Goal: Task Accomplishment & Management: Use online tool/utility

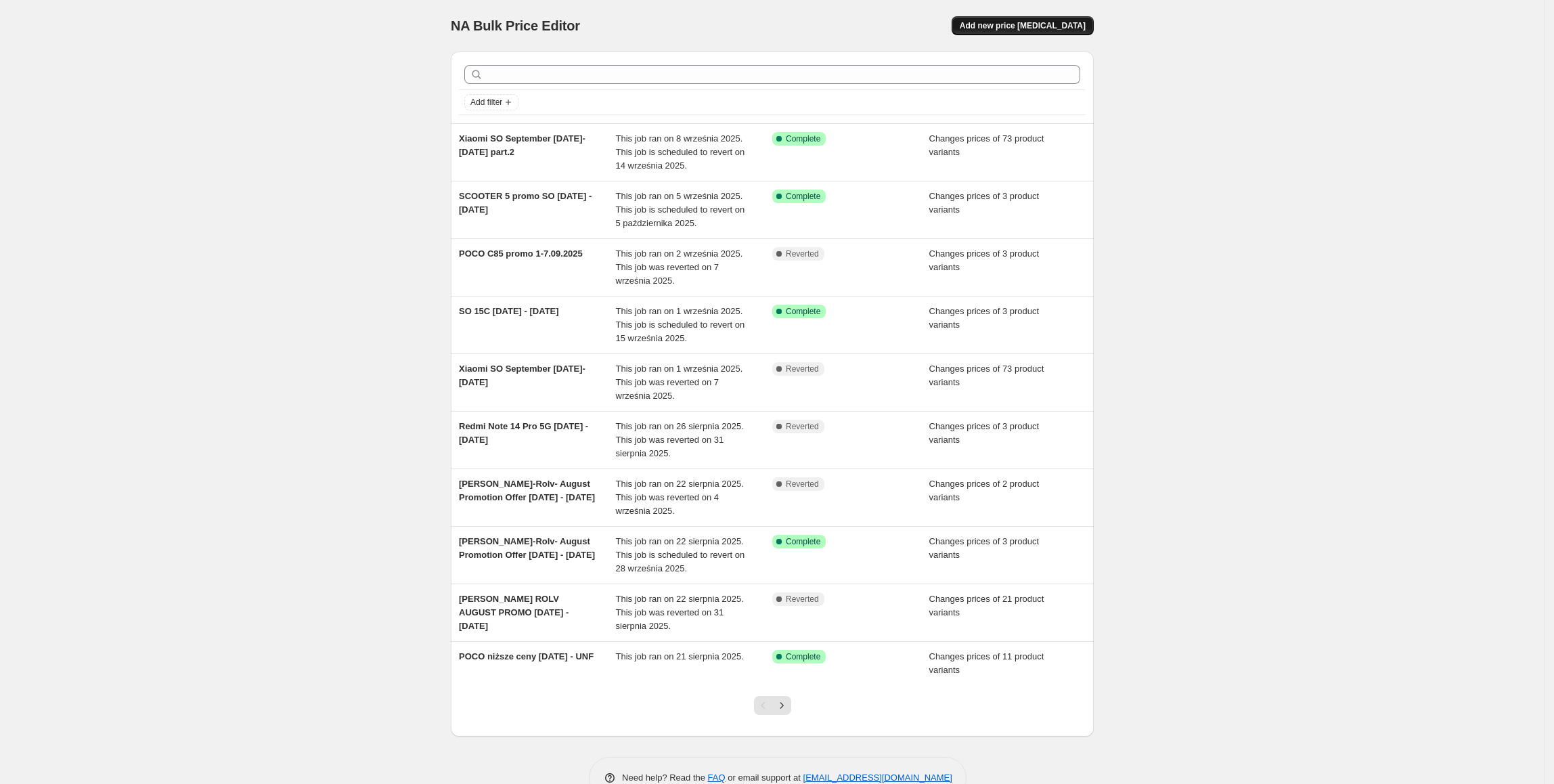
click at [1002, 27] on span "Add new price [MEDICAL_DATA]" at bounding box center [1022, 26] width 126 height 11
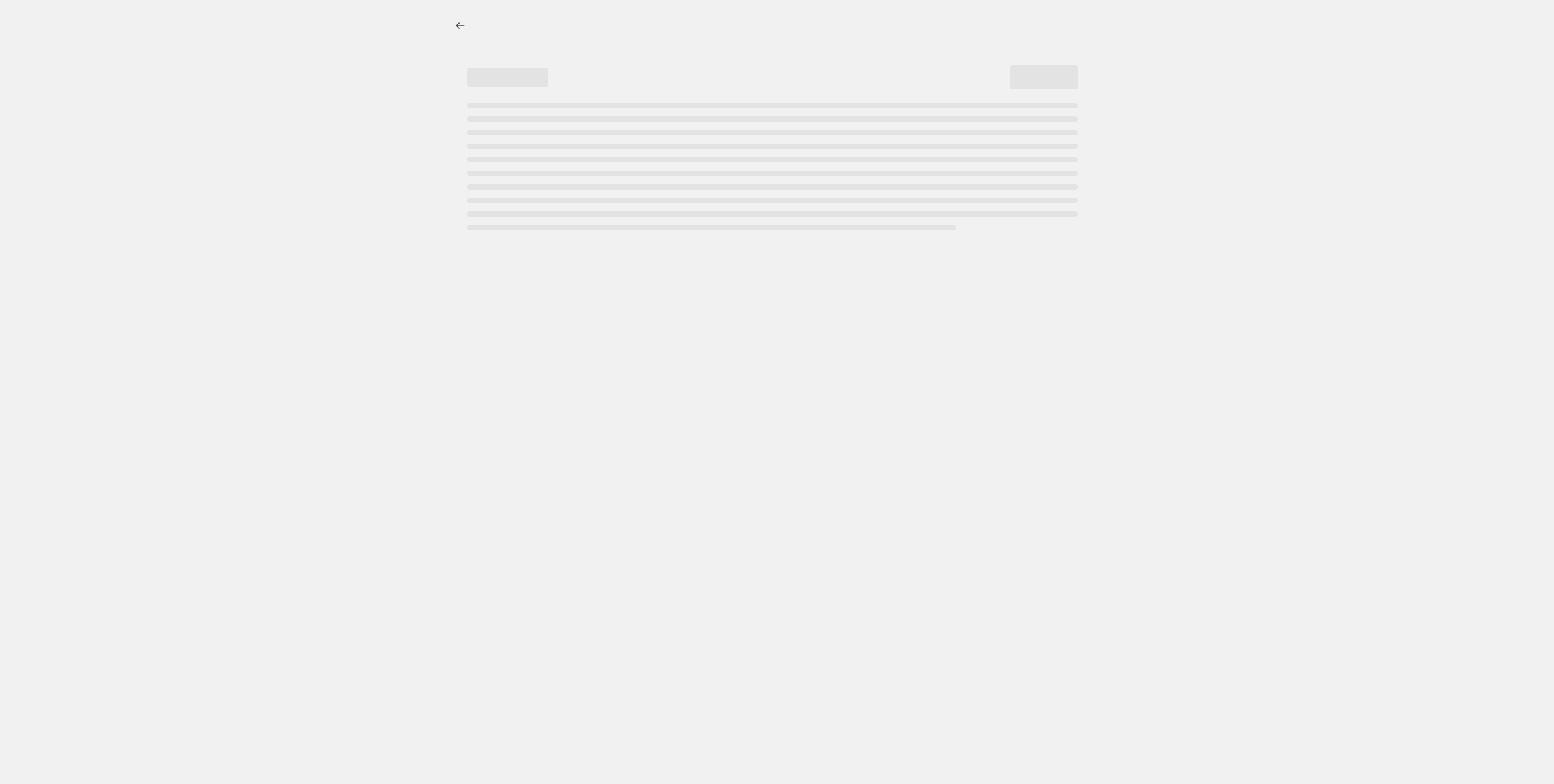
select select "percentage"
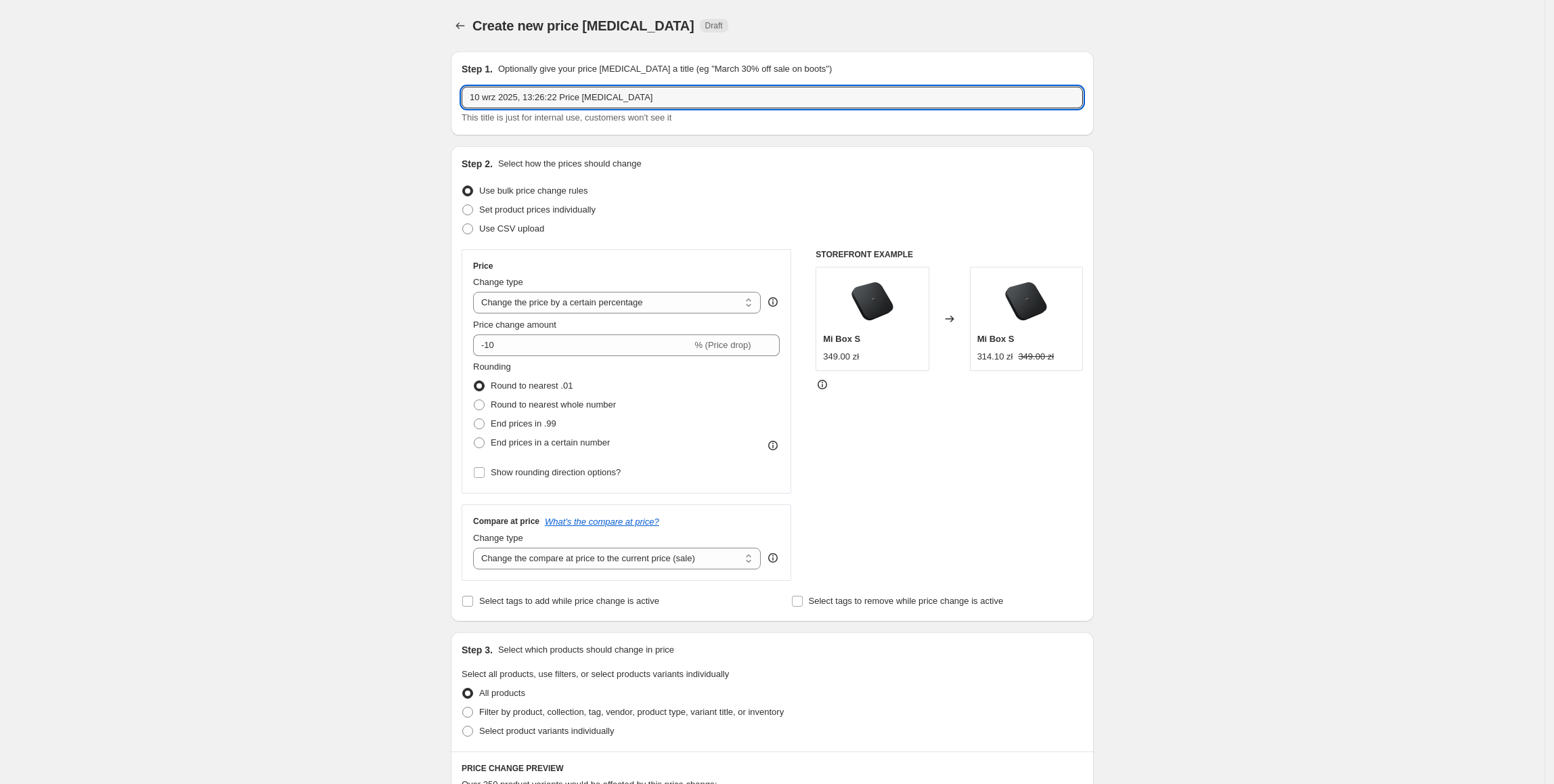
drag, startPoint x: 681, startPoint y: 93, endPoint x: 413, endPoint y: 82, distance: 268.2
click at [413, 82] on div "Create new price [MEDICAL_DATA]. This page is ready Create new price [MEDICAL_D…" at bounding box center [772, 676] width 1545 height 1353
type input "Y"
type input "yupiny 10.09 - UNF"
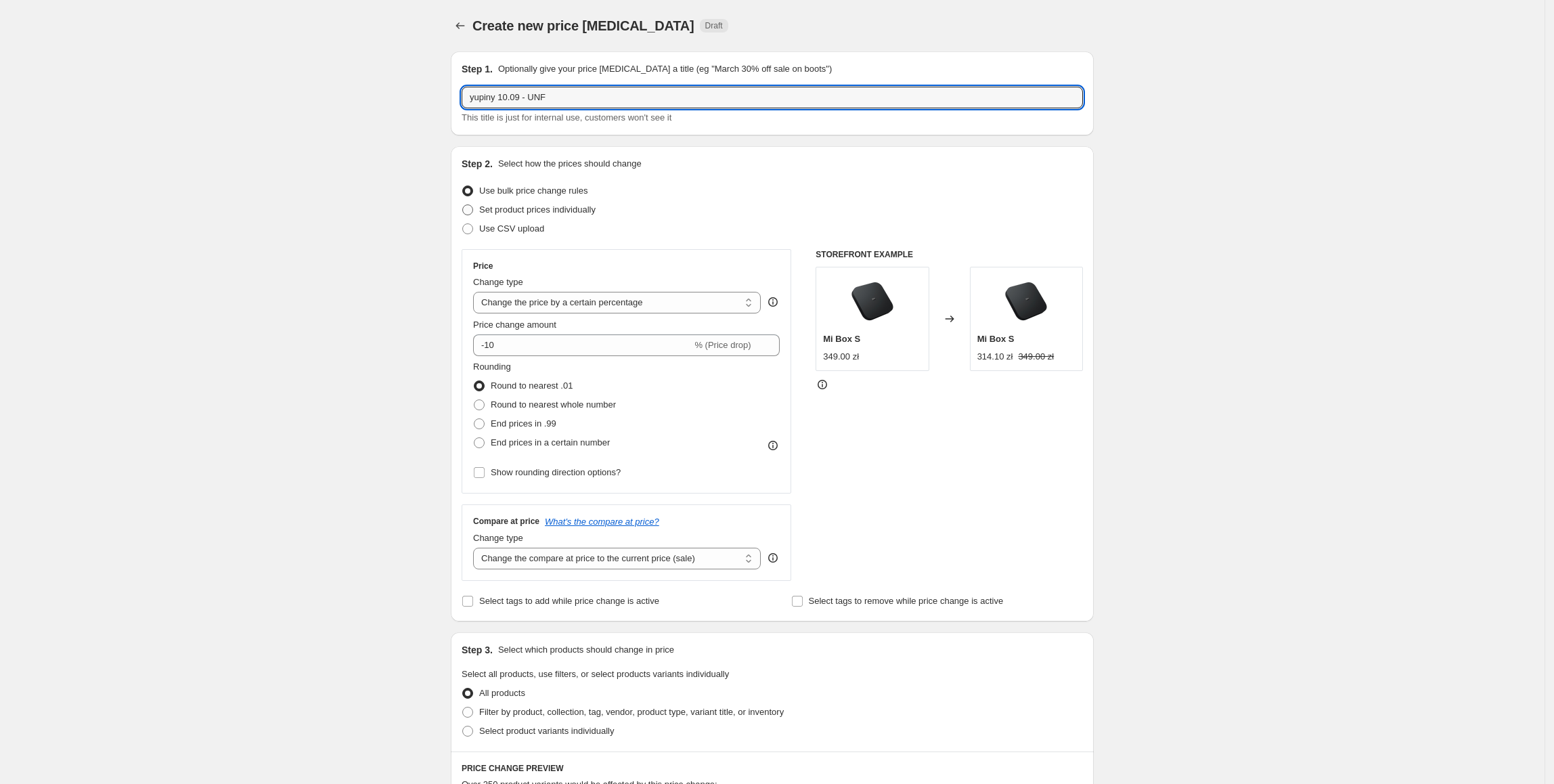
click at [584, 207] on span "Set product prices individually" at bounding box center [537, 209] width 116 height 10
click at [463, 205] on input "Set product prices individually" at bounding box center [462, 204] width 1 height 1
radio input "true"
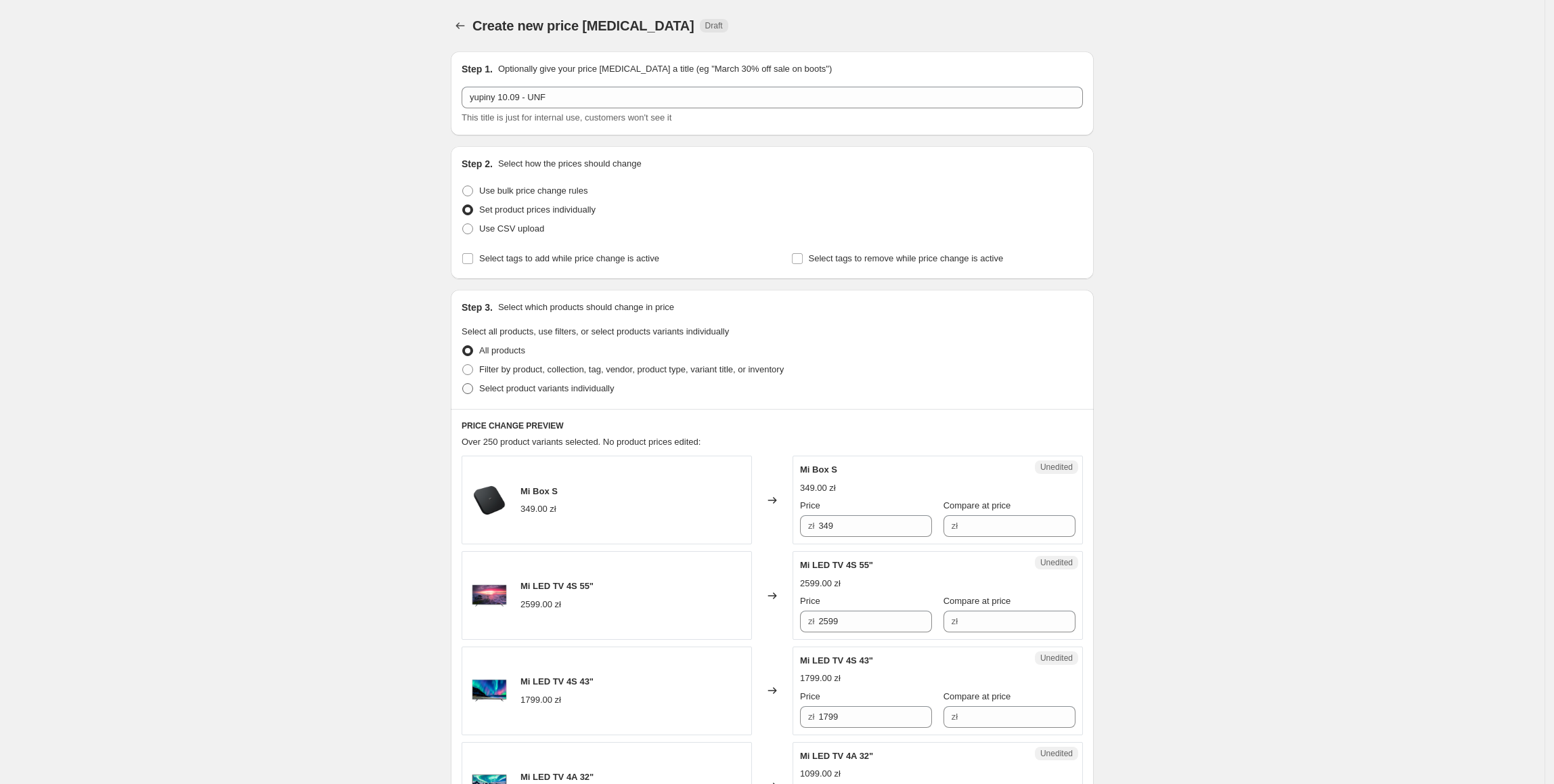
click at [498, 388] on span "Select product variants individually" at bounding box center [546, 388] width 135 height 10
click at [463, 384] on input "Select product variants individually" at bounding box center [462, 383] width 1 height 1
radio input "true"
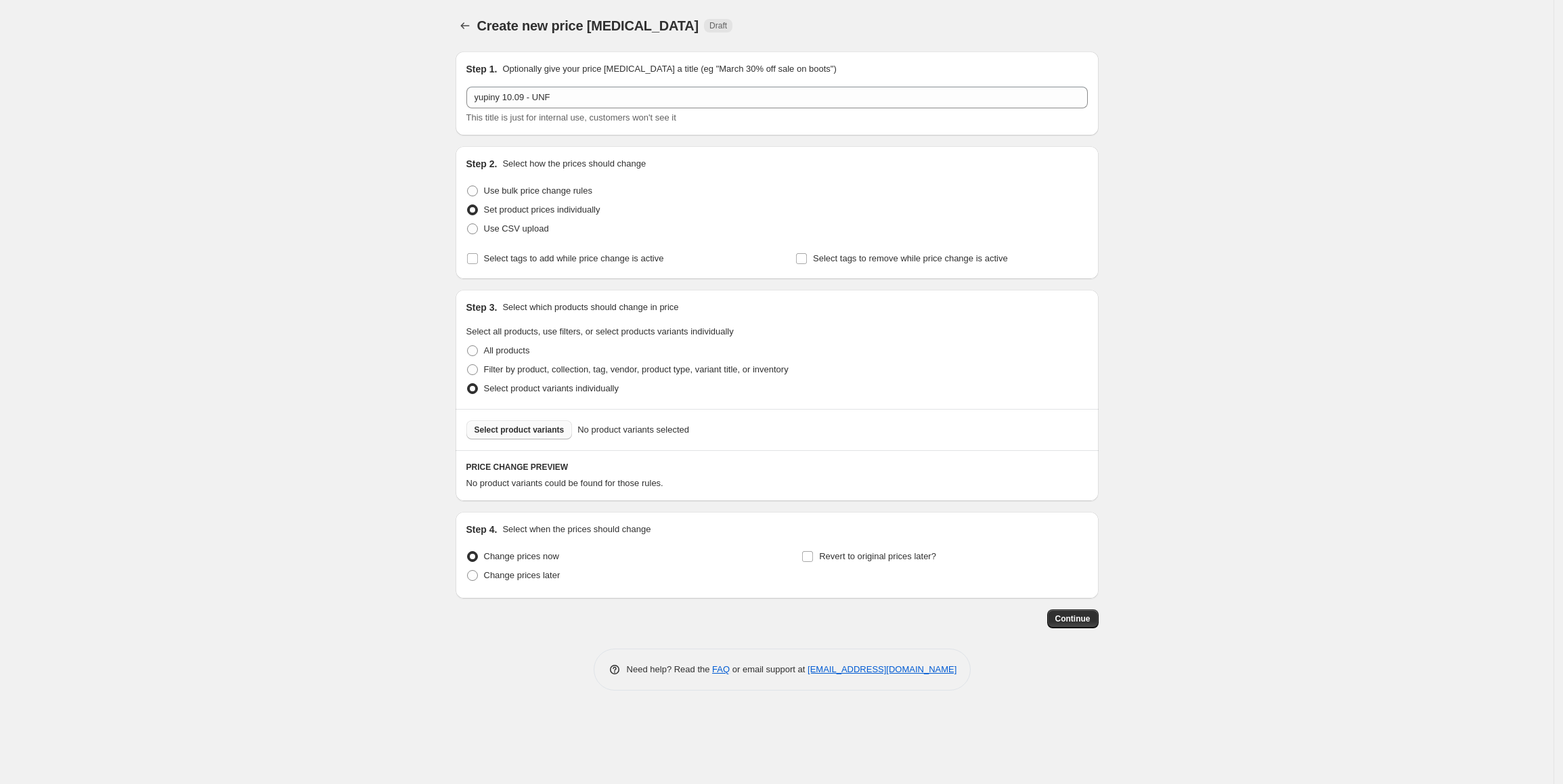
click at [510, 433] on span "Select product variants" at bounding box center [519, 430] width 90 height 11
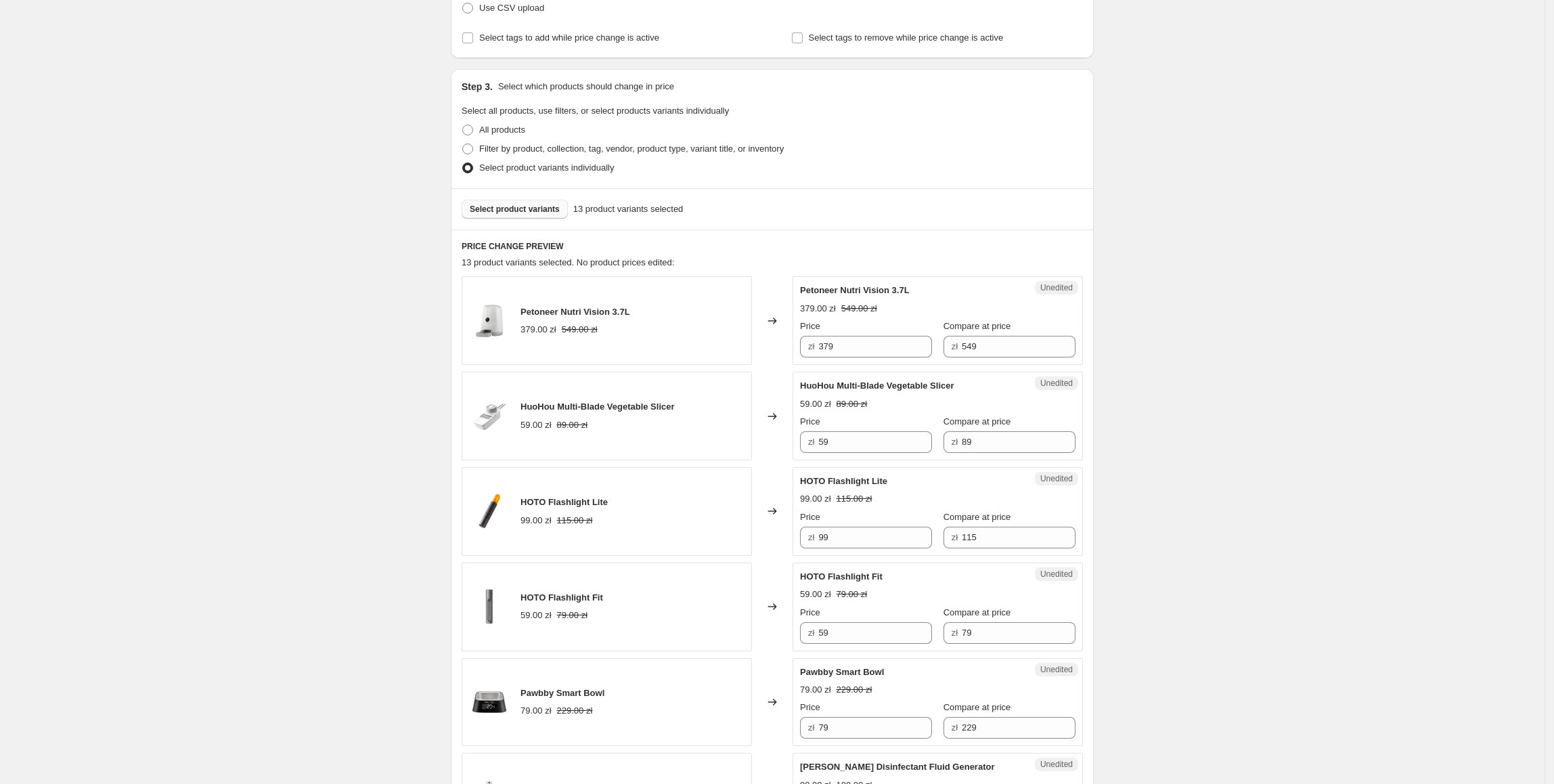
scroll to position [222, 0]
drag, startPoint x: 891, startPoint y: 345, endPoint x: 816, endPoint y: 351, distance: 75.2
click at [816, 351] on div "zł 379" at bounding box center [866, 344] width 132 height 22
type input "329"
click at [1214, 380] on div "Create new price change job. This page is ready Create new price change job Dra…" at bounding box center [772, 768] width 1545 height 1980
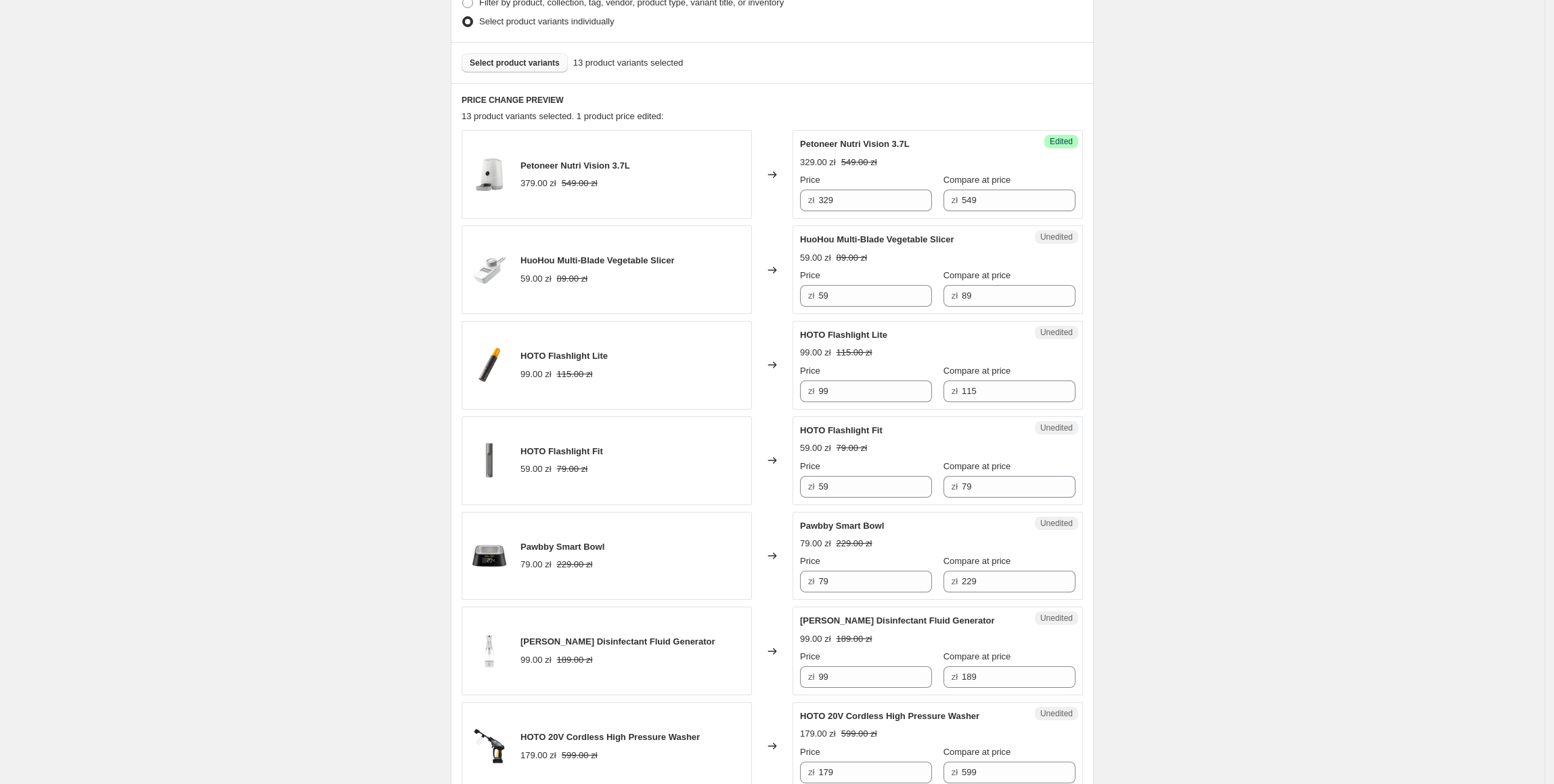
scroll to position [368, 0]
drag, startPoint x: 873, startPoint y: 302, endPoint x: 810, endPoint y: 312, distance: 63.8
click at [810, 312] on div "Unedited HuoHou Multi-Blade Vegetable Slicer 59.00 zł 89.00 zł Price zł 59 Comp…" at bounding box center [938, 268] width 291 height 89
type input "49"
click at [743, 356] on div "HOTO Flashlight Lite 99.00 zł 115.00 zł" at bounding box center [606, 364] width 291 height 89
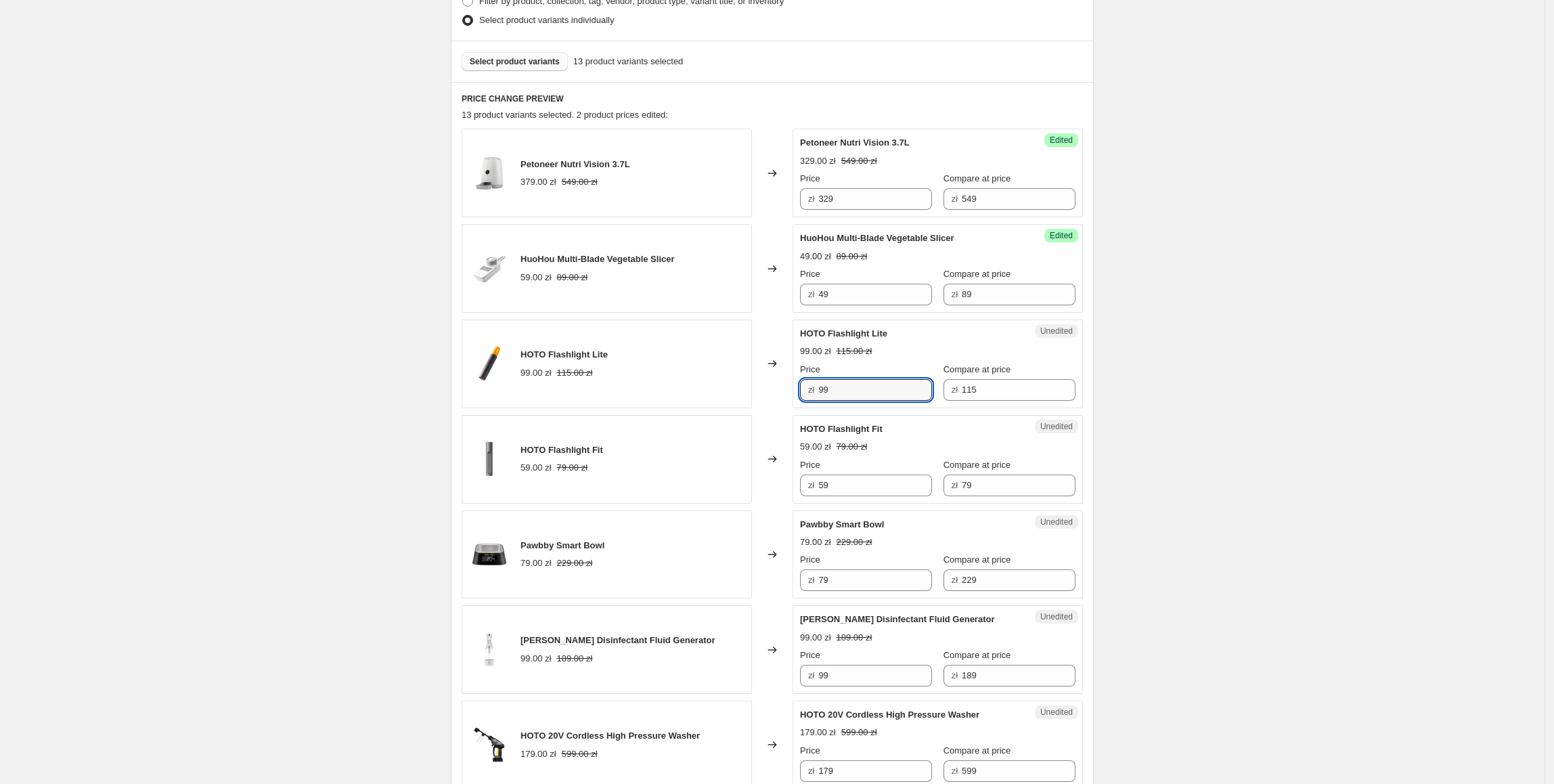
drag, startPoint x: 856, startPoint y: 394, endPoint x: 819, endPoint y: 396, distance: 37.1
click at [819, 396] on div "zł 99" at bounding box center [866, 389] width 132 height 22
type input "89"
click at [743, 437] on div "HOTO Flashlight Fit 59.00 zł 79.00 zł" at bounding box center [606, 459] width 291 height 89
drag, startPoint x: 859, startPoint y: 496, endPoint x: 812, endPoint y: 496, distance: 47.0
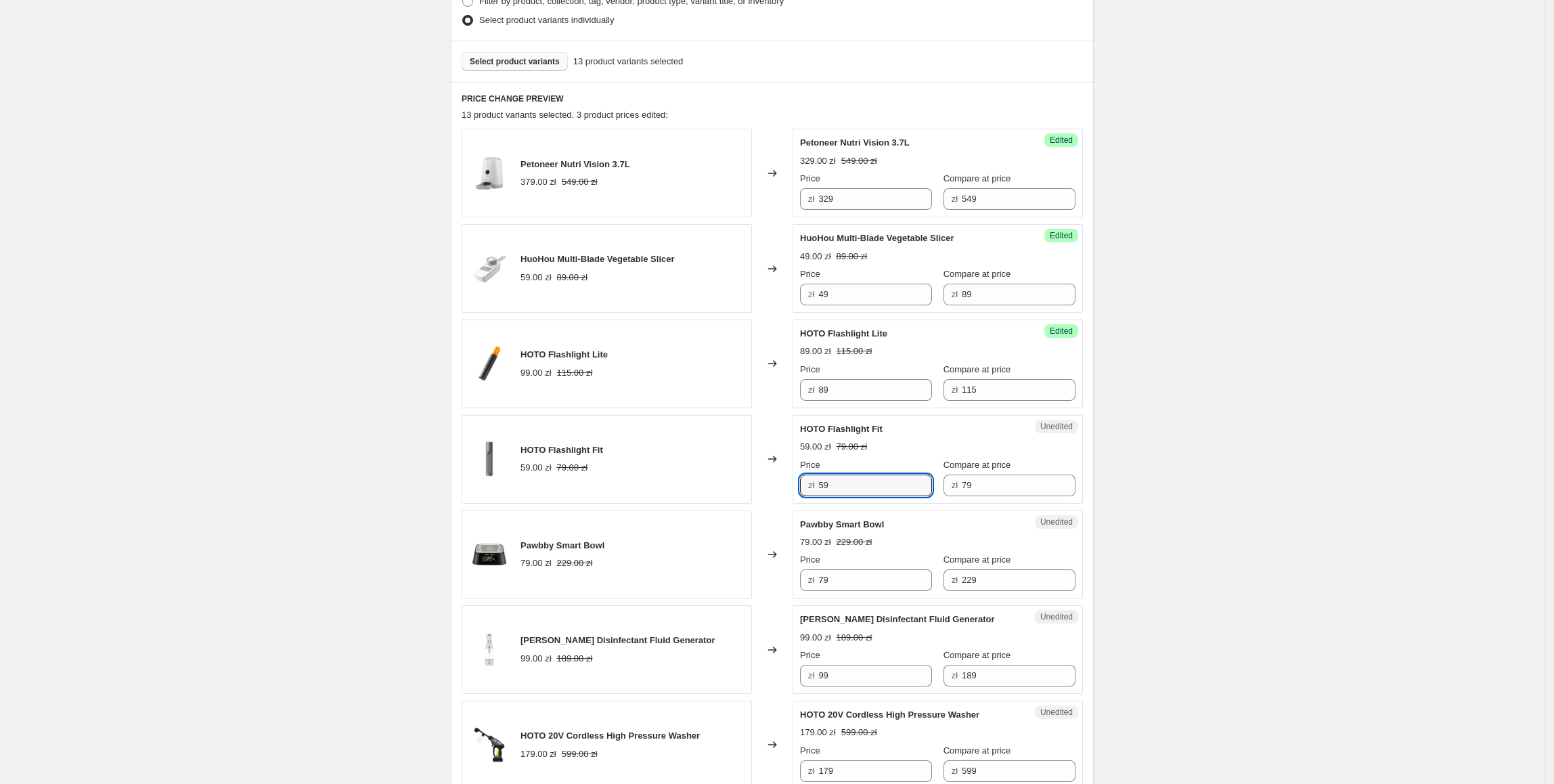
click at [812, 496] on div "zł 59" at bounding box center [866, 484] width 132 height 22
type input "49"
click at [720, 526] on div "Pawbby Smart Bowl 79.00 zł 229.00 zł" at bounding box center [606, 554] width 291 height 89
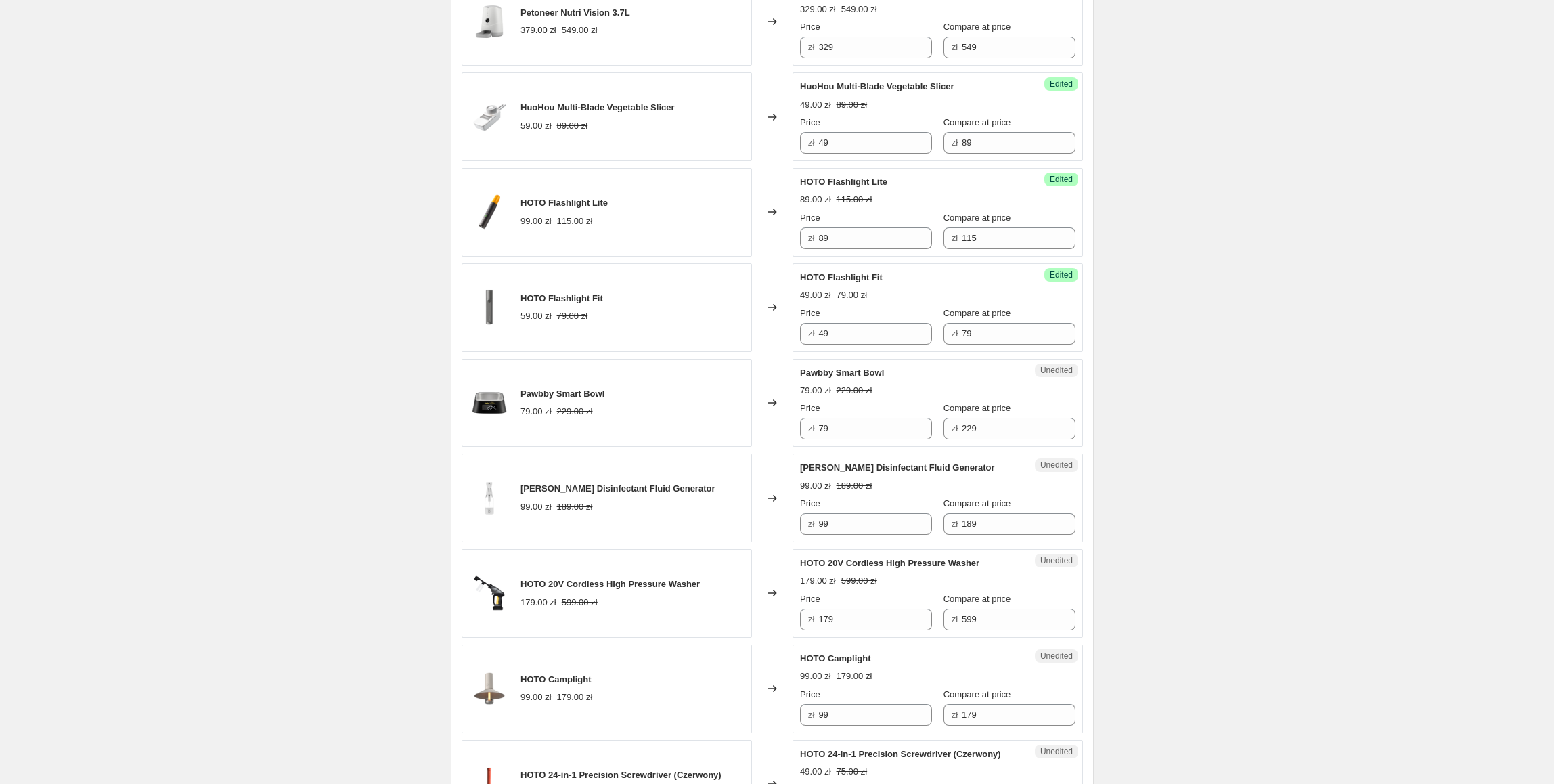
scroll to position [524, 0]
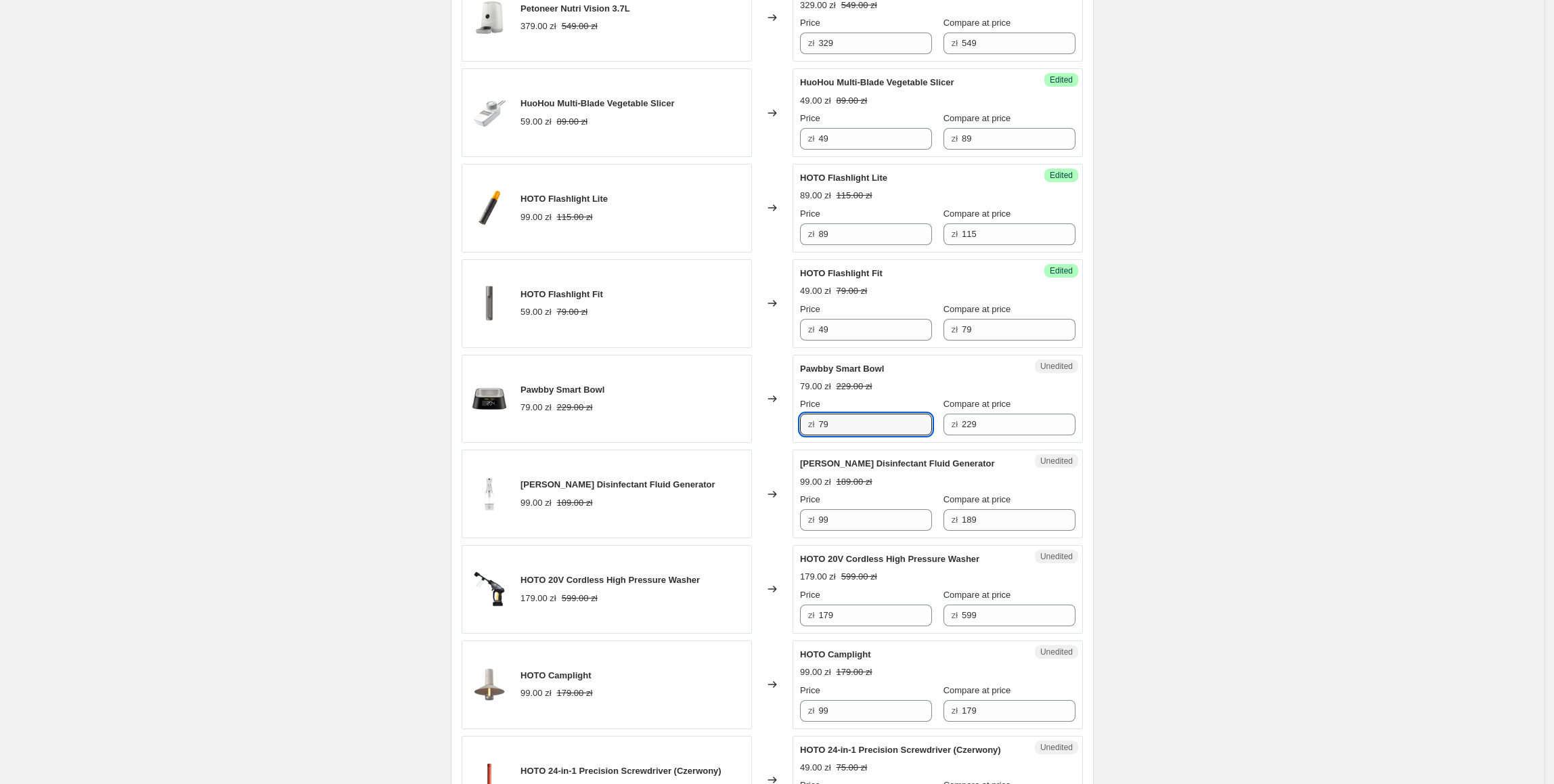
drag, startPoint x: 841, startPoint y: 436, endPoint x: 819, endPoint y: 443, distance: 23.1
click at [819, 443] on div "Unedited Pawbby Smart Bowl 79.00 zł 229.00 zł Price zł 79 Compare at price zł 2…" at bounding box center [938, 399] width 291 height 89
type input "59"
click at [727, 470] on div "Xiaotian Dunhome Disinfectant Fluid Generator 99.00 zł 189.00 zł" at bounding box center [606, 493] width 291 height 89
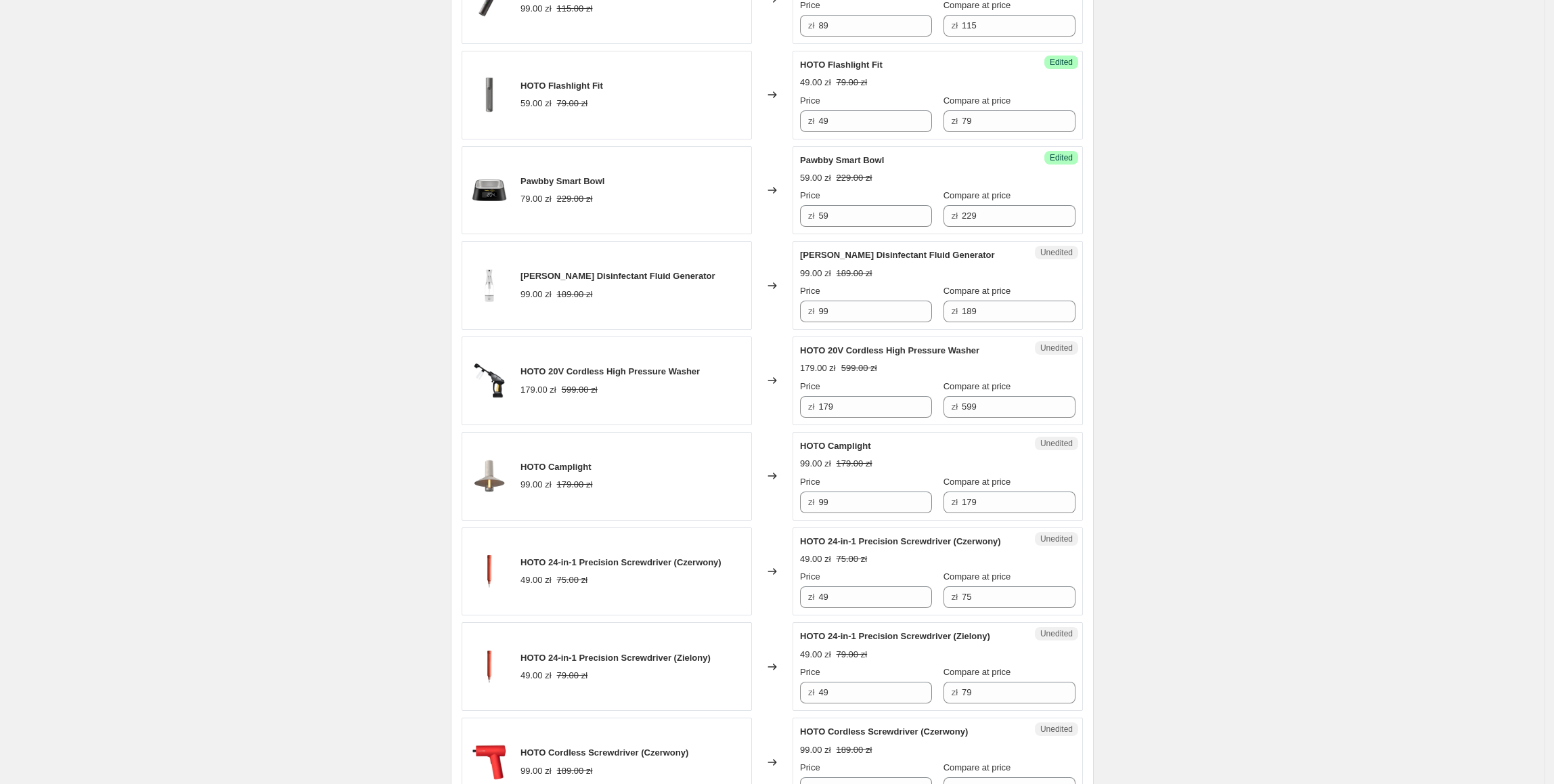
scroll to position [735, 0]
drag, startPoint x: 864, startPoint y: 317, endPoint x: 816, endPoint y: 317, distance: 48.0
click at [816, 317] on div "zł 99" at bounding box center [866, 308] width 132 height 22
type input "8"
type input "79"
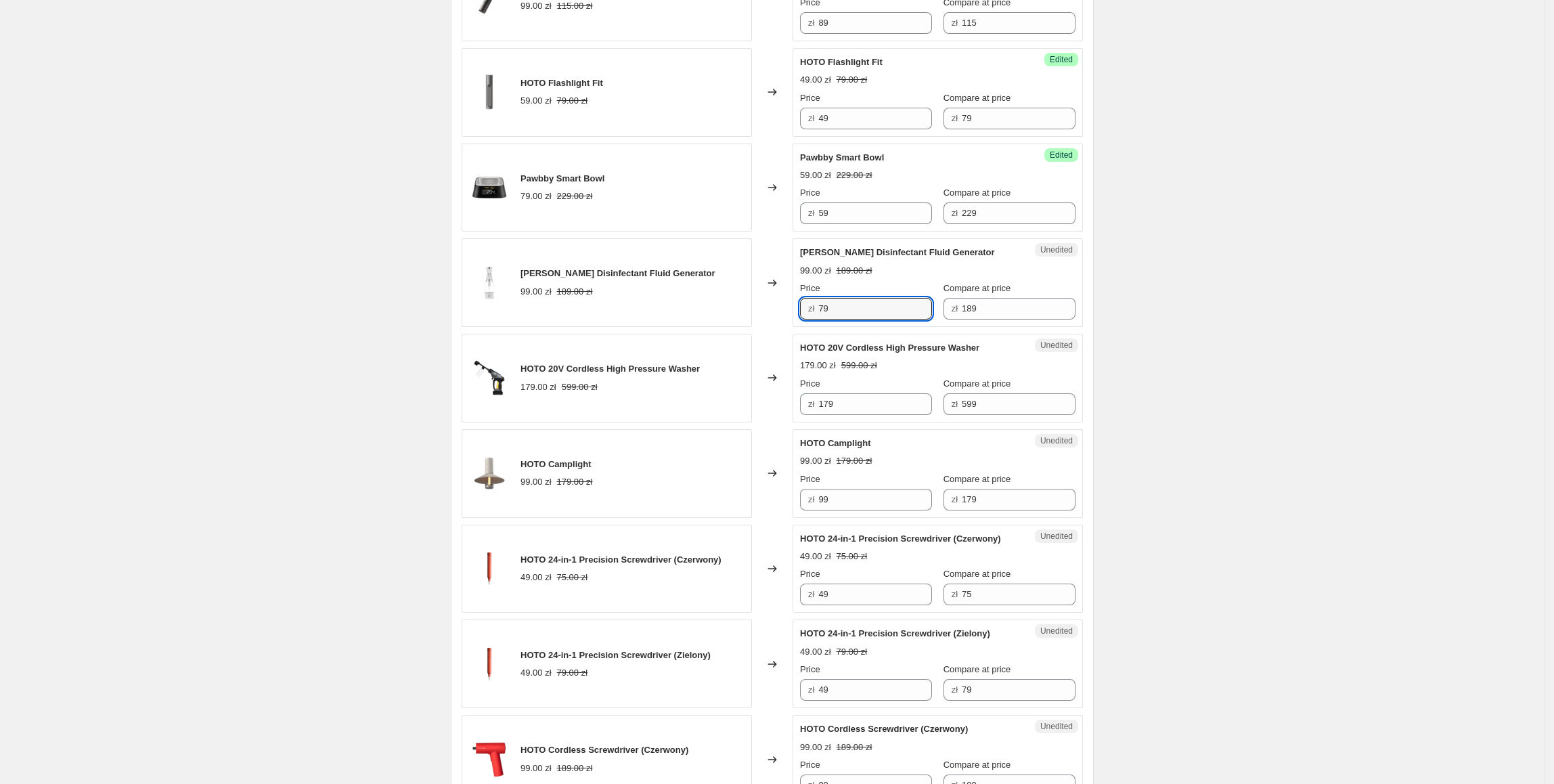
click at [748, 414] on div "HOTO 20V Cordless High Pressure Washer 179.00 zł 599.00 zł" at bounding box center [606, 378] width 291 height 89
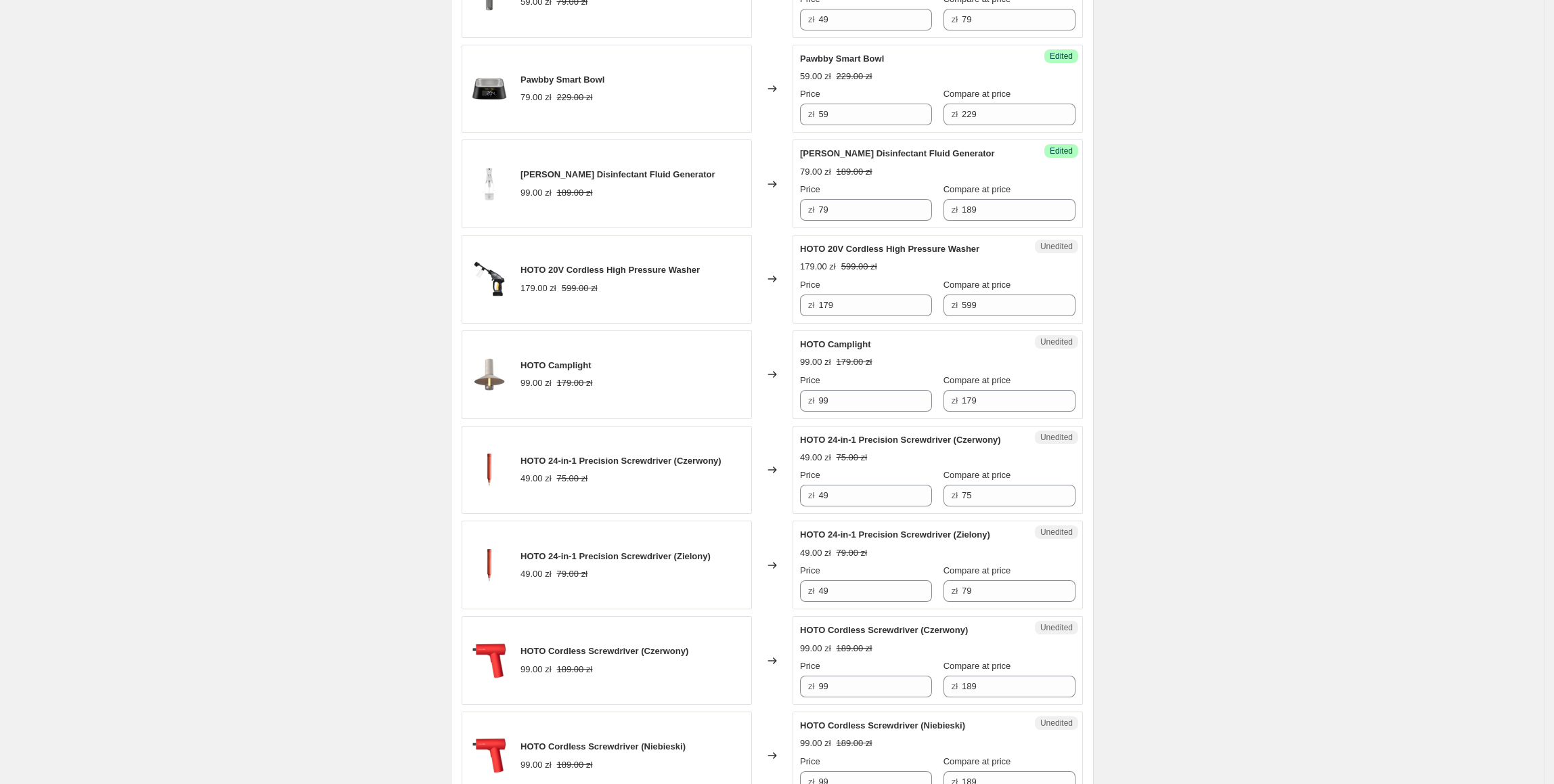
scroll to position [834, 0]
drag, startPoint x: 864, startPoint y: 310, endPoint x: 815, endPoint y: 309, distance: 49.0
click at [815, 309] on div "zł 179" at bounding box center [866, 304] width 132 height 22
type input "159"
click at [765, 365] on div "Changed to" at bounding box center [772, 374] width 41 height 89
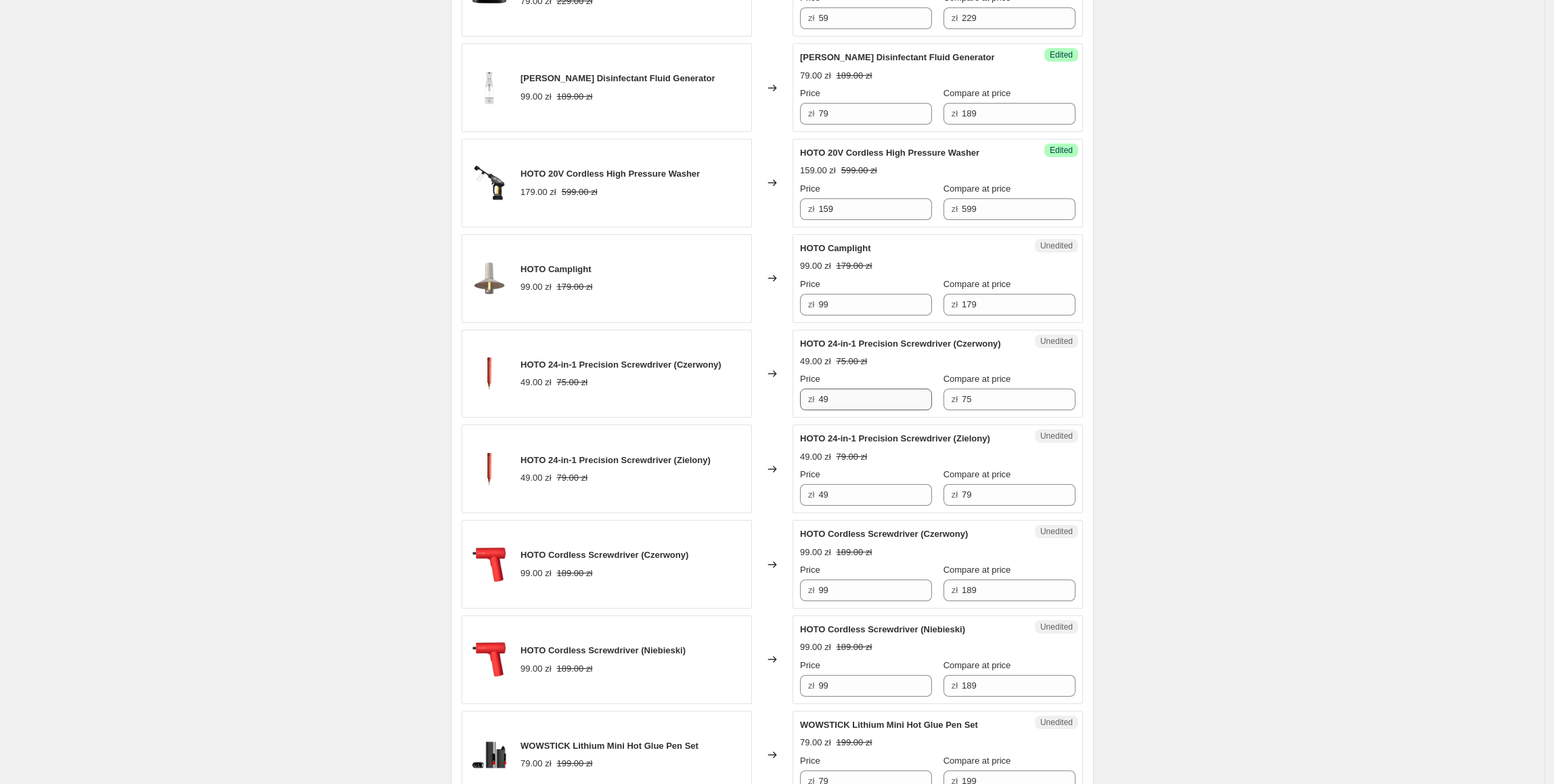
scroll to position [947, 0]
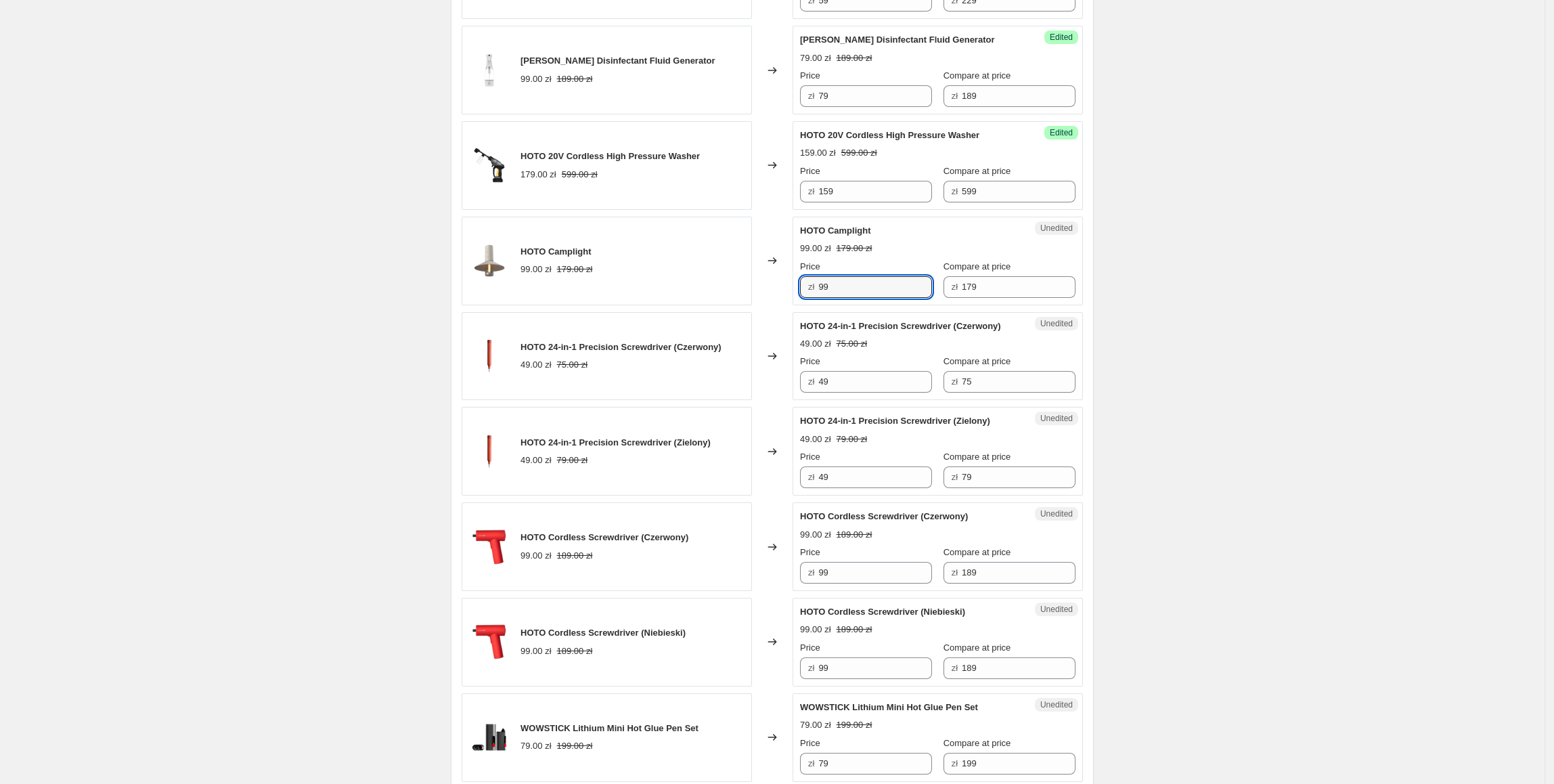
drag, startPoint x: 872, startPoint y: 287, endPoint x: 813, endPoint y: 304, distance: 61.4
click at [813, 304] on div "Unedited HOTO Camplight 99.00 zł 179.00 zł Price zł 99 Compare at price zł 179" at bounding box center [938, 260] width 291 height 89
type input "79"
click at [740, 374] on div "HOTO 24-in-1 Precision Screwdriver (Czerwony) 49.00 zł 75.00 zł" at bounding box center [606, 356] width 291 height 89
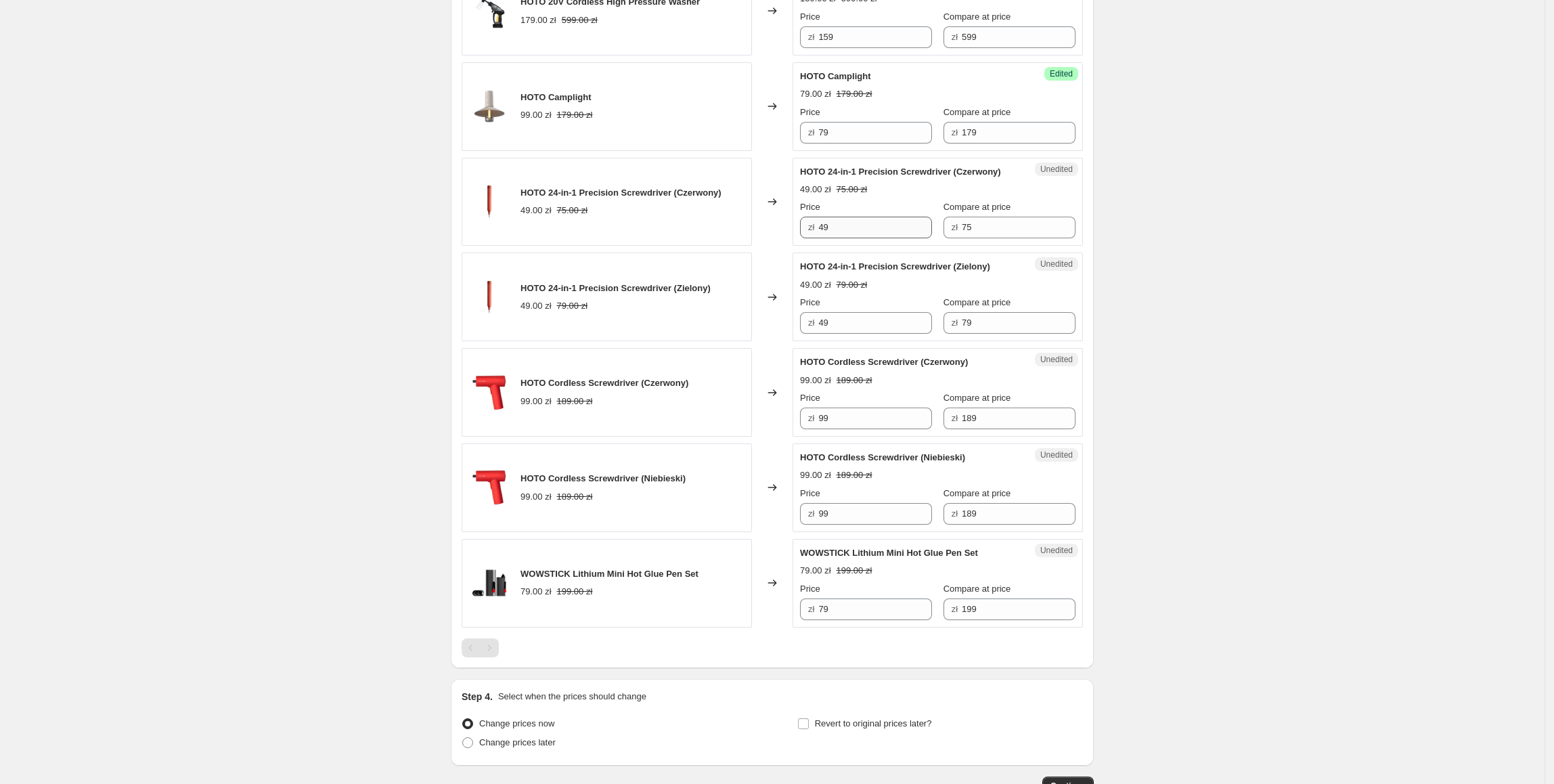
scroll to position [1103, 0]
drag, startPoint x: 859, startPoint y: 243, endPoint x: 830, endPoint y: 235, distance: 30.1
click at [830, 235] on div "Unedited HOTO 24-in-1 Precision Screwdriver (Czerwony) 49.00 zł 75.00 zł Price …" at bounding box center [938, 201] width 291 height 89
drag, startPoint x: 835, startPoint y: 233, endPoint x: 819, endPoint y: 233, distance: 16.0
click at [819, 233] on div "zł 49" at bounding box center [866, 227] width 132 height 22
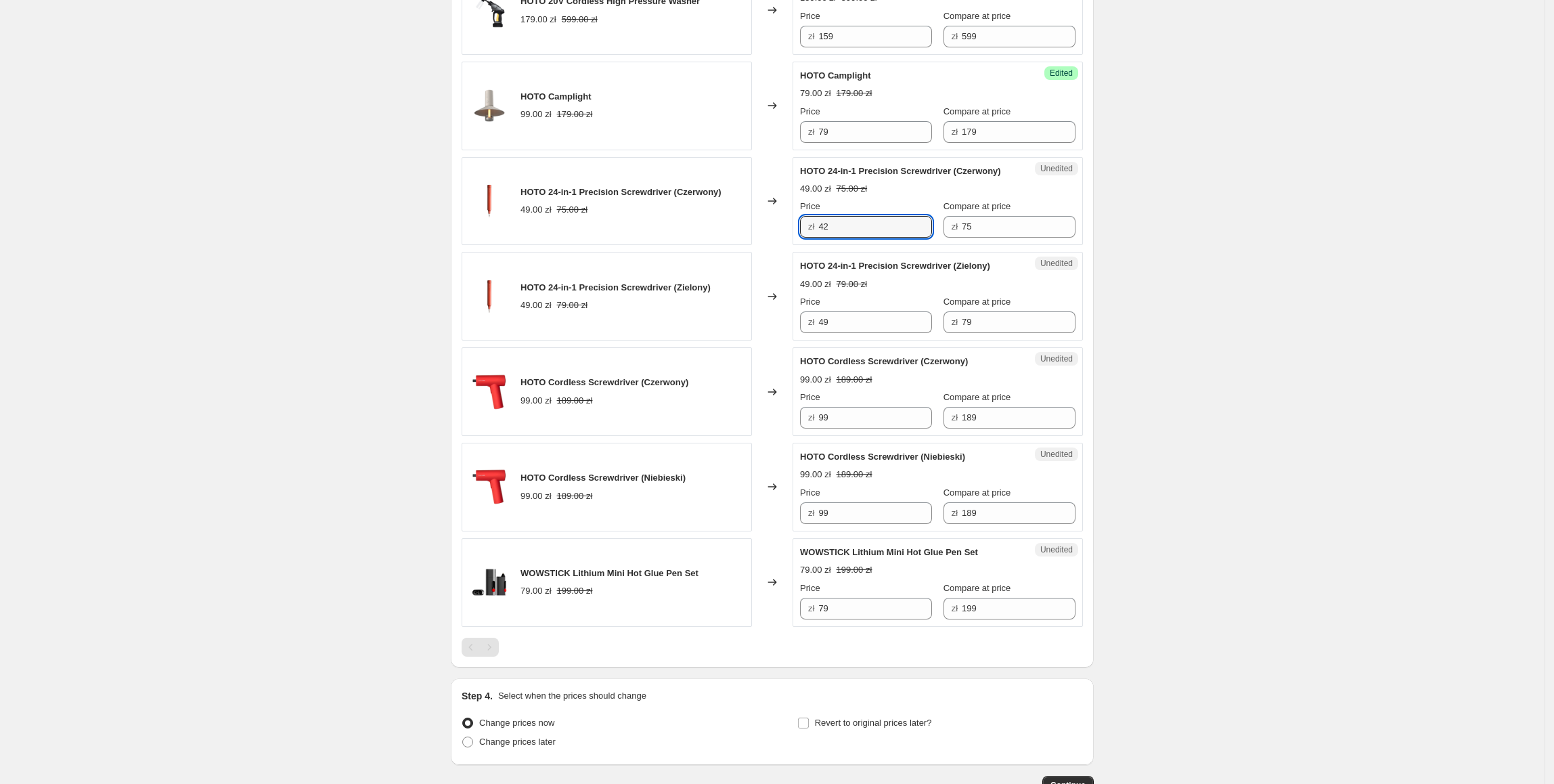
type input "42"
click at [730, 340] on div "HOTO 24-in-1 Precision Screwdriver (Zielony) 49.00 zł 79.00 zł" at bounding box center [606, 296] width 291 height 89
drag, startPoint x: 865, startPoint y: 328, endPoint x: 830, endPoint y: 334, distance: 35.5
click at [830, 333] on input "49" at bounding box center [876, 322] width 114 height 22
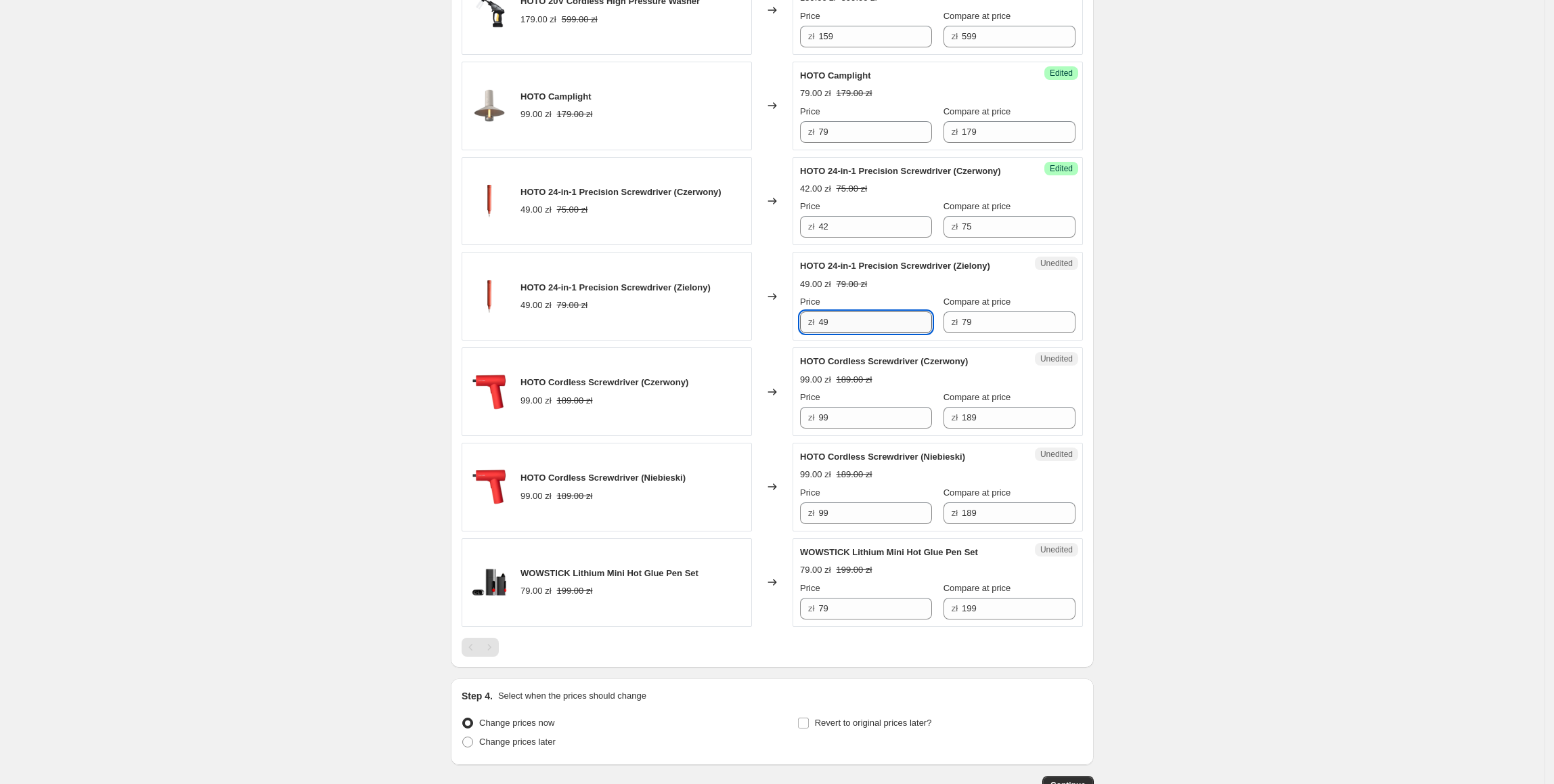
drag, startPoint x: 843, startPoint y: 329, endPoint x: 823, endPoint y: 332, distance: 20.2
click at [823, 332] on input "49" at bounding box center [876, 322] width 114 height 22
type input "42"
click at [771, 396] on icon at bounding box center [772, 392] width 14 height 14
drag, startPoint x: 869, startPoint y: 424, endPoint x: 837, endPoint y: 429, distance: 32.4
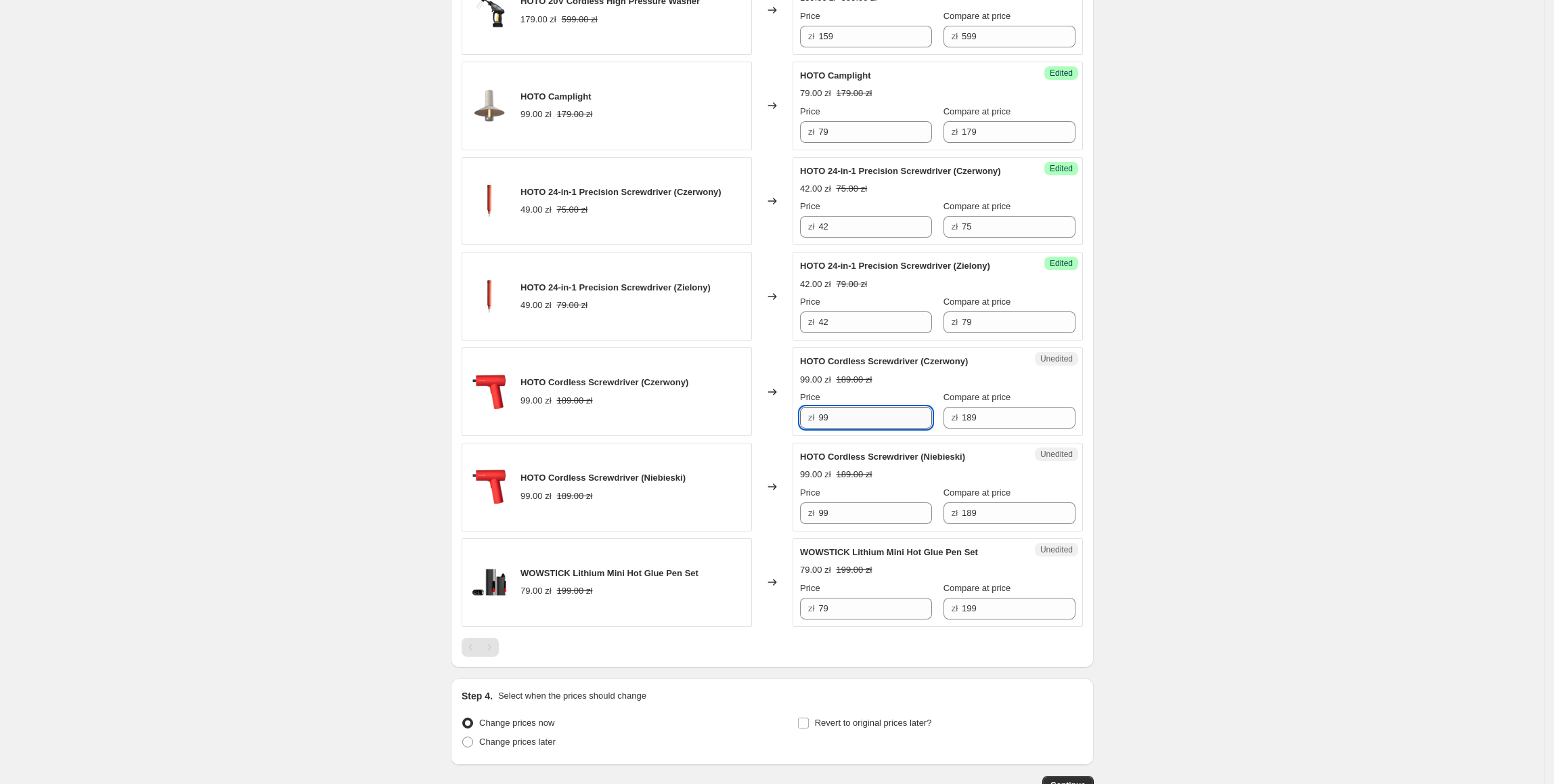
click at [837, 428] on input "99" at bounding box center [876, 417] width 114 height 22
drag, startPoint x: 851, startPoint y: 425, endPoint x: 807, endPoint y: 425, distance: 44.0
click at [807, 425] on div "zł 99" at bounding box center [866, 417] width 132 height 22
drag, startPoint x: 831, startPoint y: 425, endPoint x: 824, endPoint y: 428, distance: 7.6
click at [824, 428] on input "7" at bounding box center [876, 417] width 114 height 22
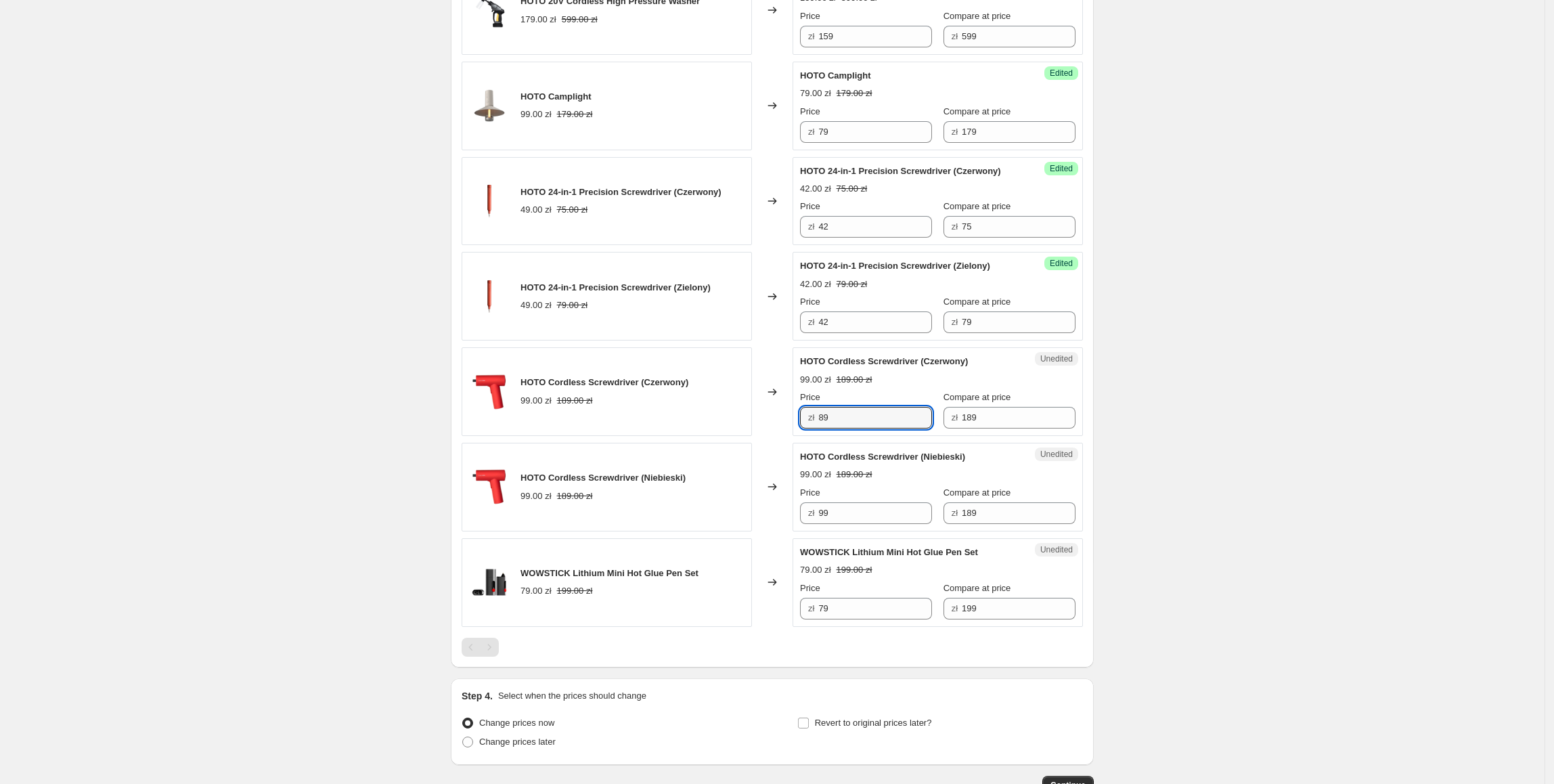
type input "89"
click at [752, 452] on div "HOTO Cordless Screwdriver (Niebieski) 99.00 zł 189.00 zł" at bounding box center [606, 487] width 291 height 89
drag, startPoint x: 876, startPoint y: 515, endPoint x: 771, endPoint y: 535, distance: 106.9
click at [771, 531] on div "HOTO Cordless Screwdriver (Niebieski) 99.00 zł 189.00 zł Changed to Unedited HO…" at bounding box center [772, 487] width 622 height 89
type input "89"
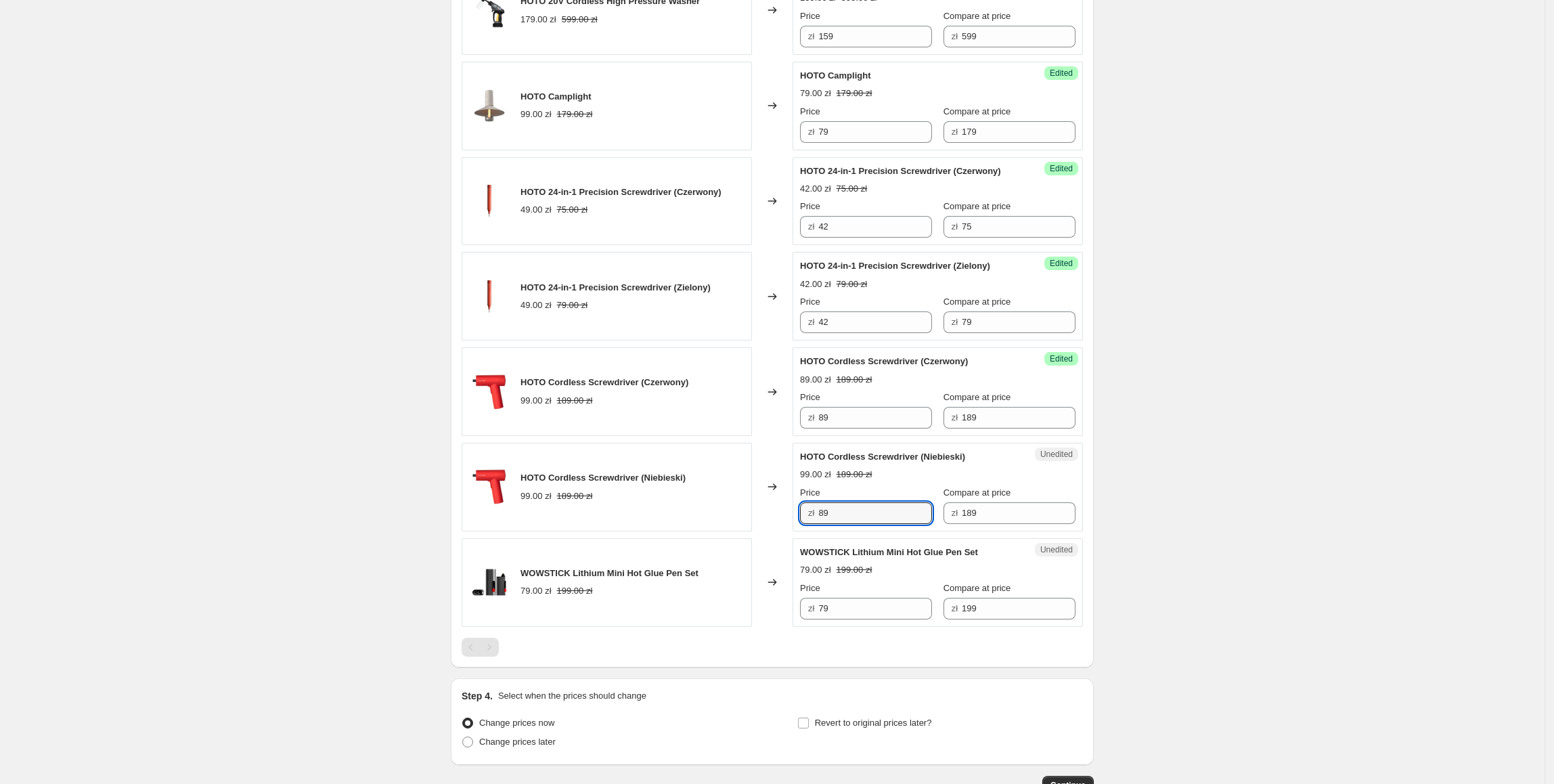
click at [702, 551] on div "WOWSTICK Lithium Mini Hot Glue Pen Set 79.00 zł 199.00 zł" at bounding box center [606, 582] width 291 height 89
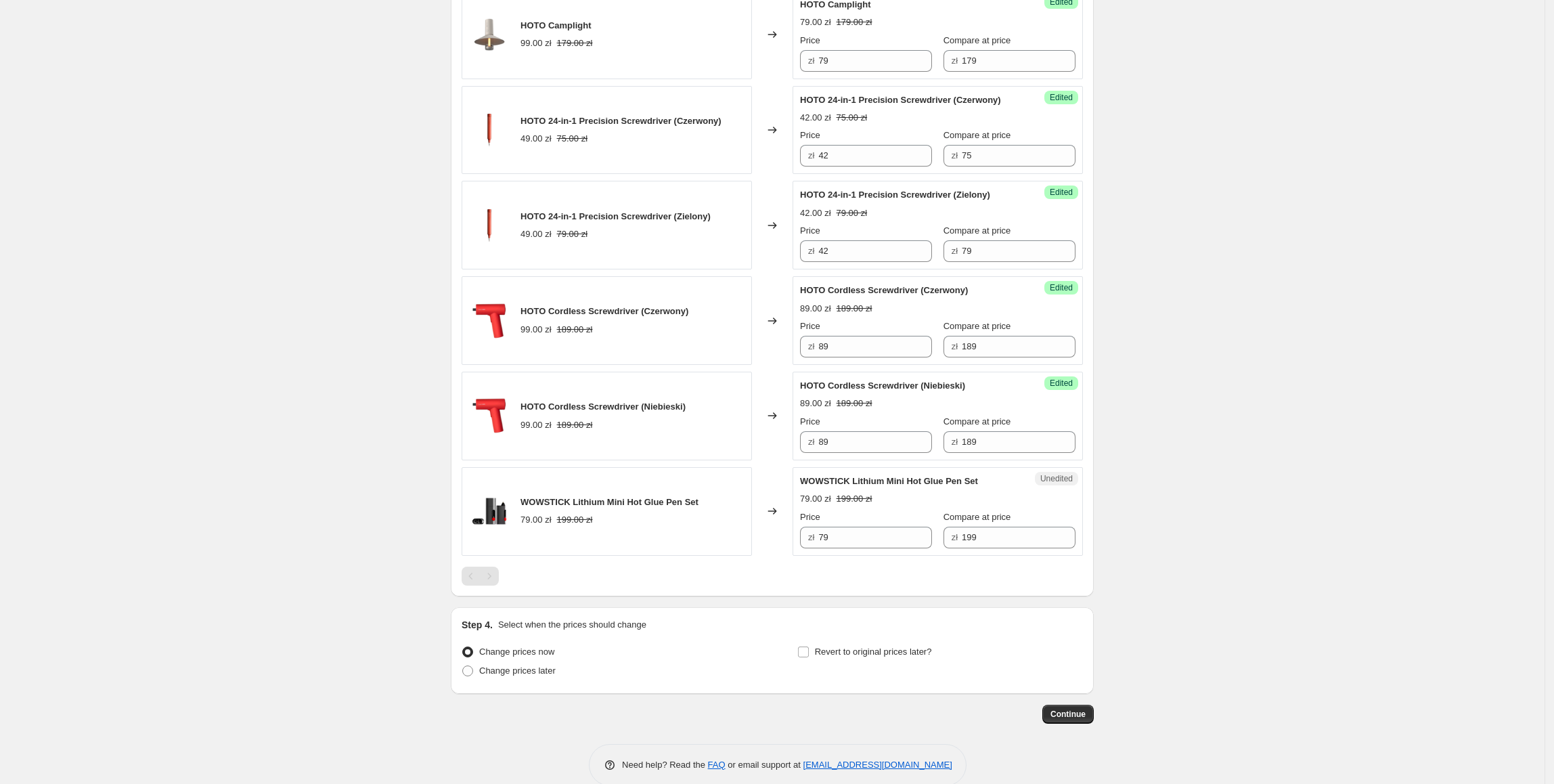
scroll to position [1175, 0]
drag, startPoint x: 898, startPoint y: 534, endPoint x: 813, endPoint y: 553, distance: 87.1
click at [813, 553] on div "Unedited WOWSTICK Lithium Mini Hot Glue Pen Set 79.00 zł 199.00 zł Price zł 79 …" at bounding box center [938, 509] width 291 height 89
type input "69"
click at [745, 572] on div at bounding box center [772, 575] width 622 height 19
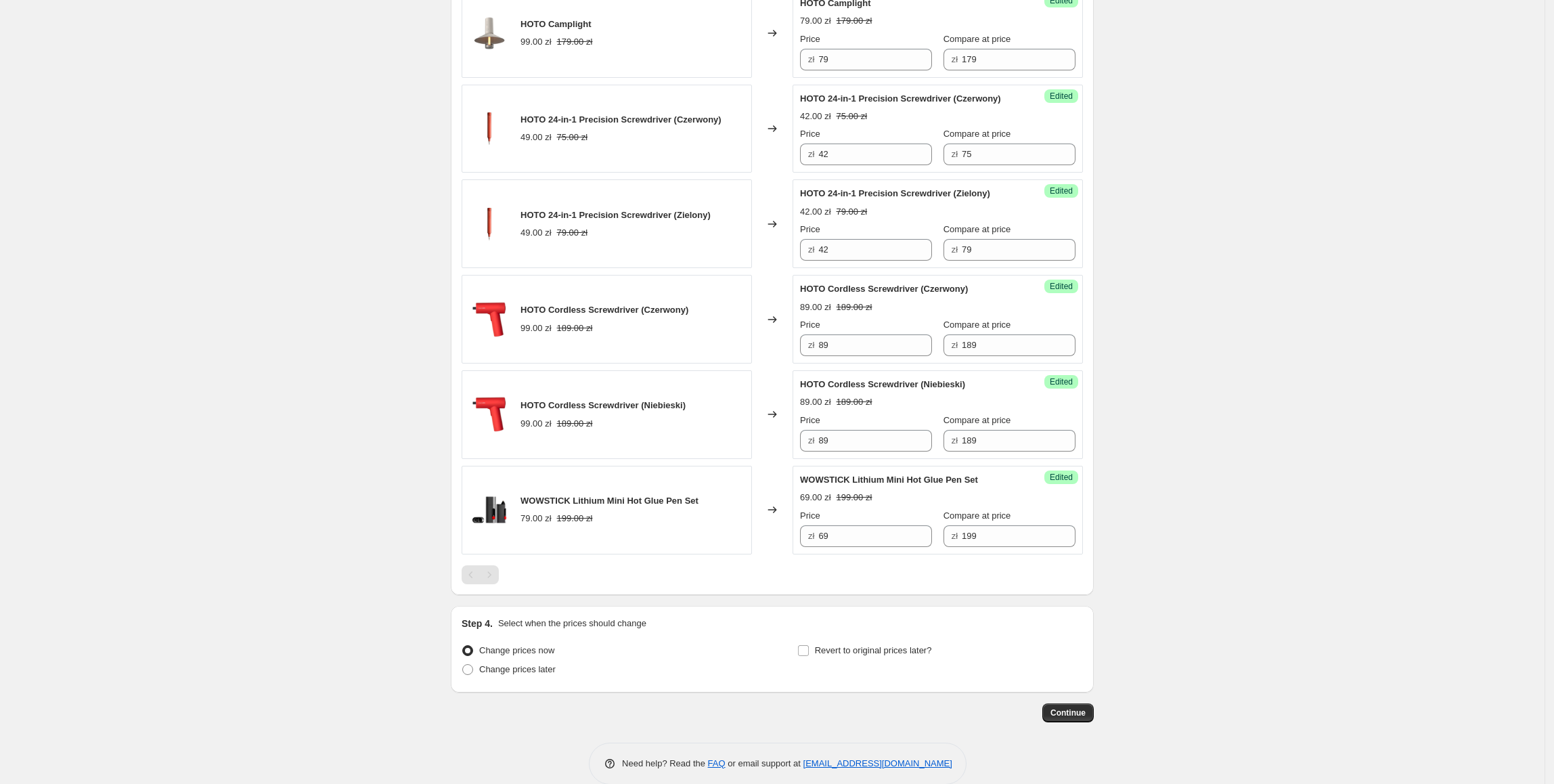
scroll to position [1202, 0]
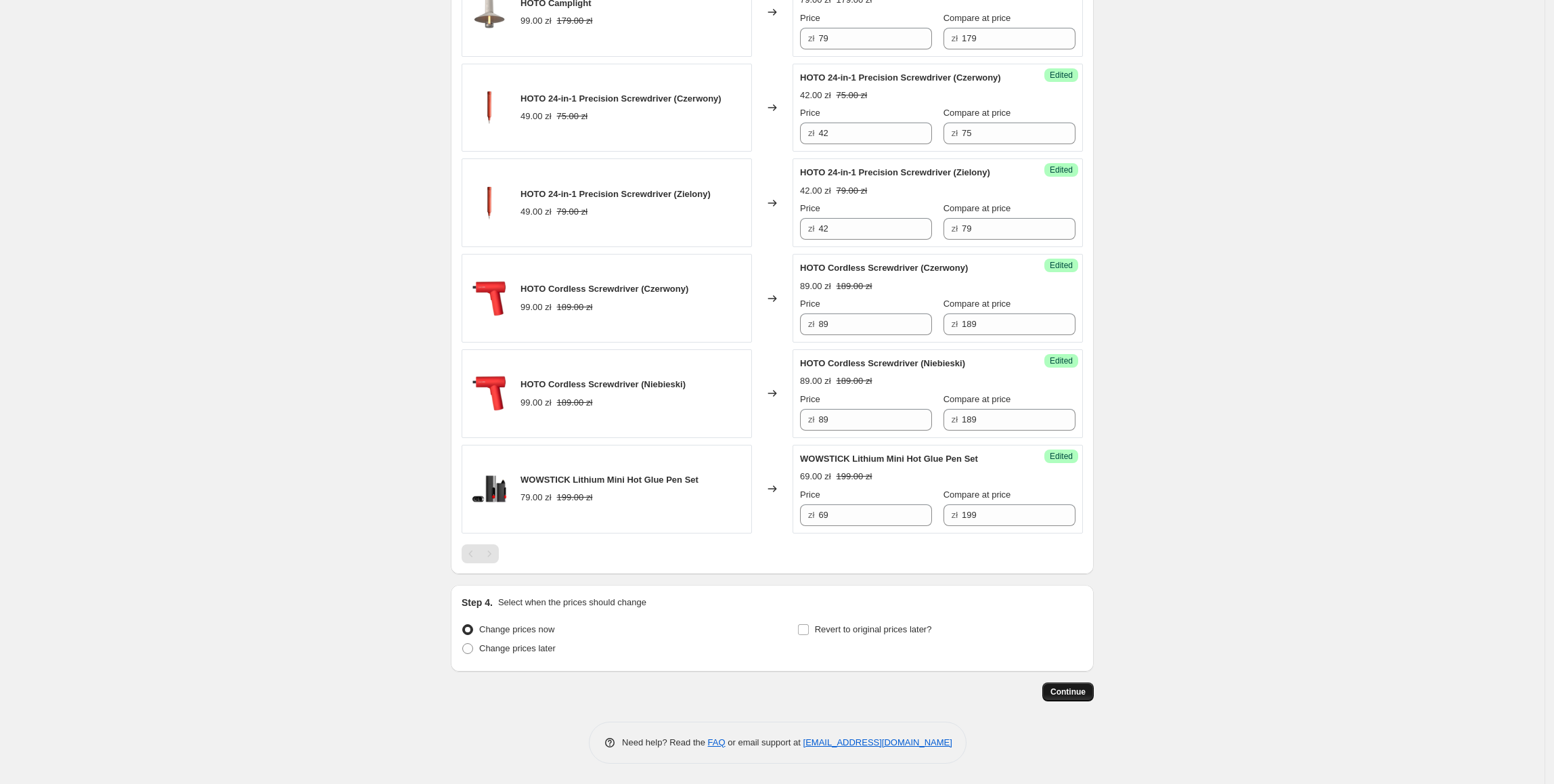
click at [1067, 691] on span "Continue" at bounding box center [1069, 692] width 35 height 11
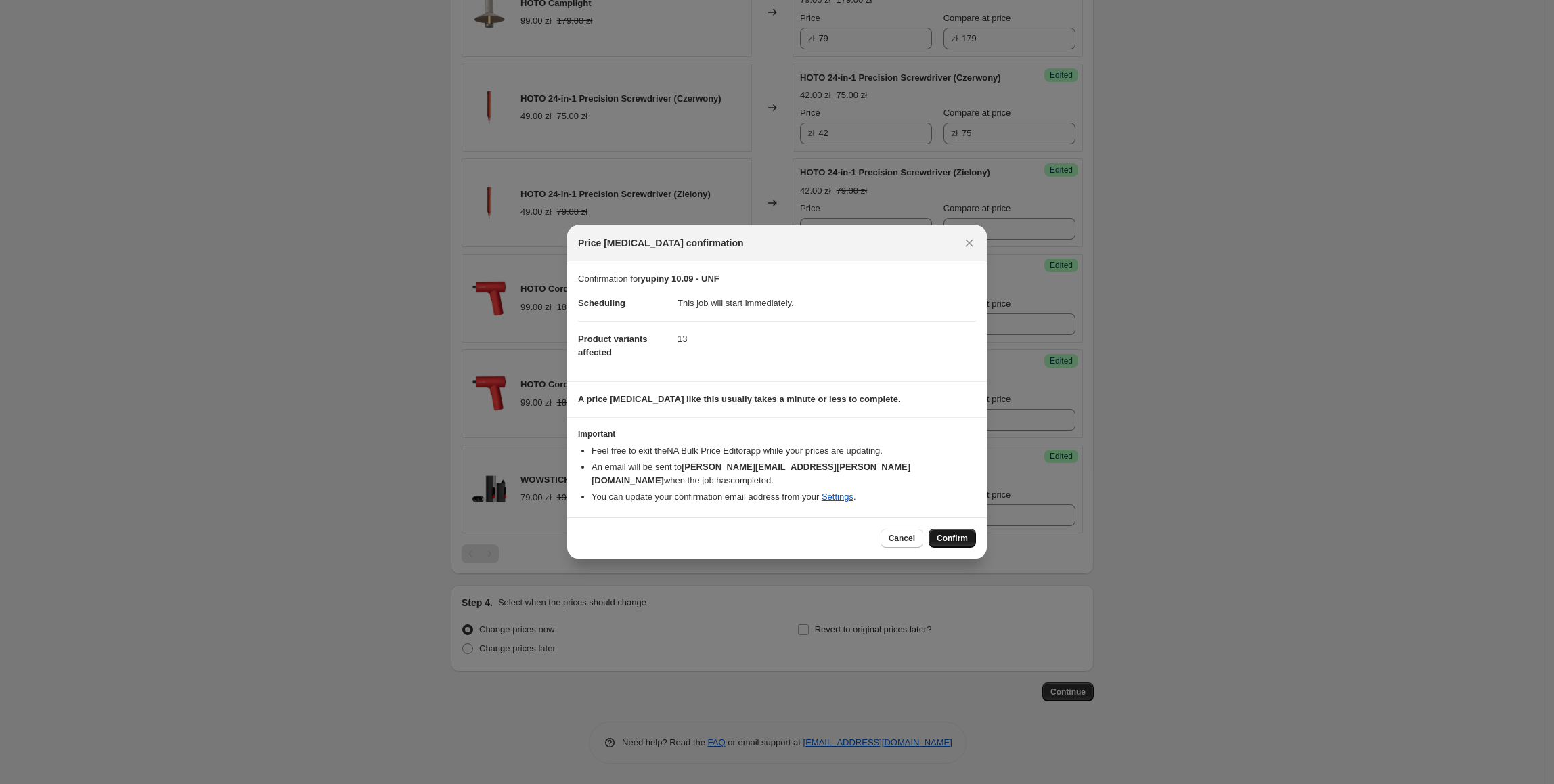
click at [956, 535] on span "Confirm" at bounding box center [952, 538] width 31 height 11
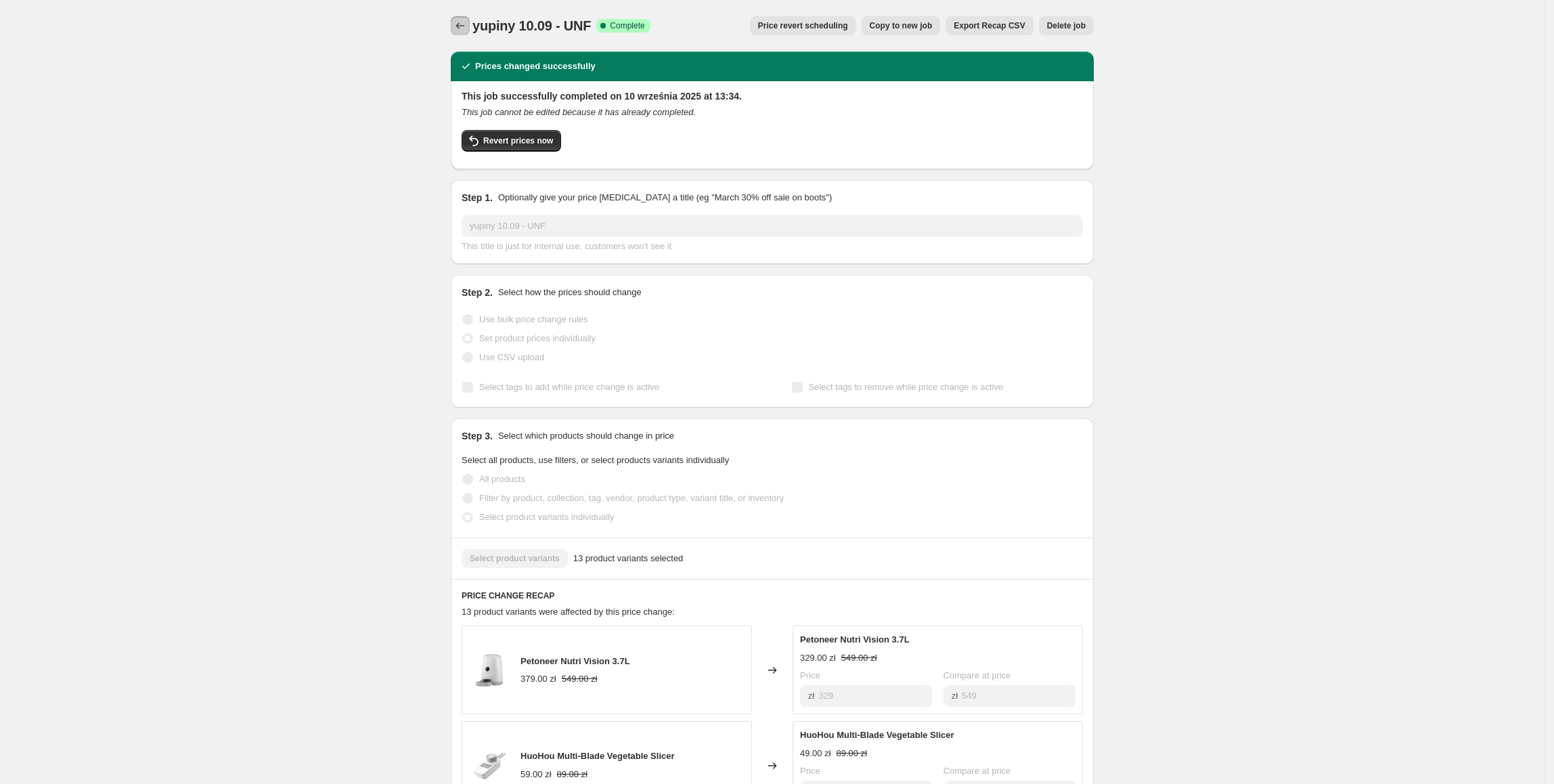
click at [461, 30] on icon "Price change jobs" at bounding box center [460, 26] width 14 height 14
